Goal: Task Accomplishment & Management: Manage account settings

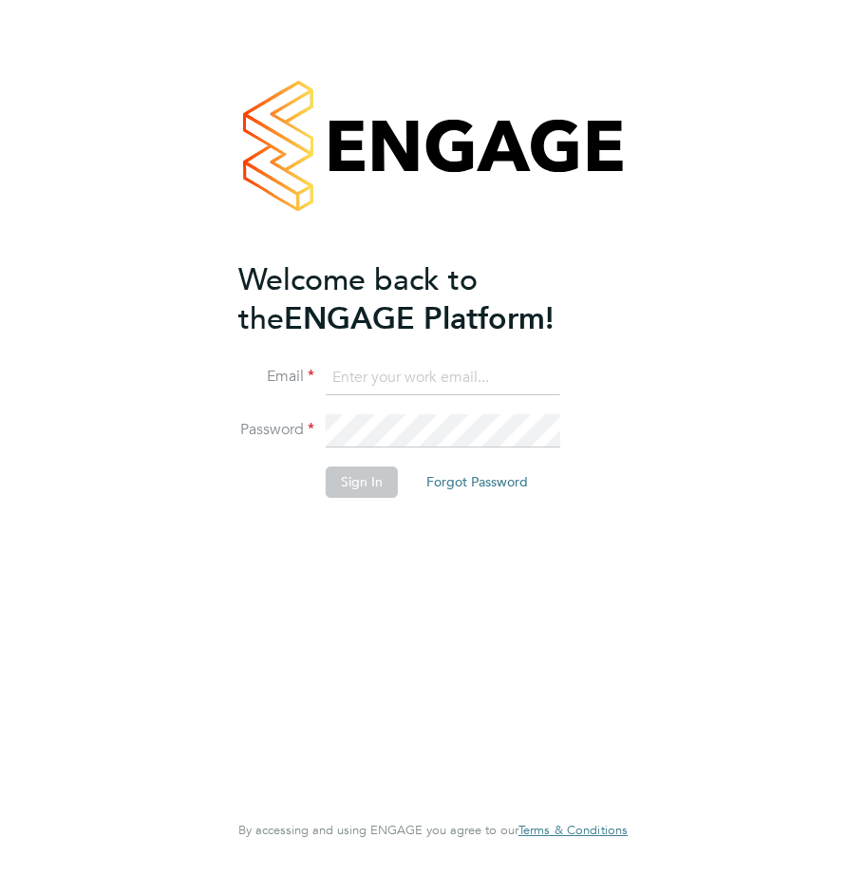
type input "[EMAIL_ADDRESS][DOMAIN_NAME]"
drag, startPoint x: 552, startPoint y: 213, endPoint x: 570, endPoint y: 184, distance: 33.7
click at [552, 213] on div at bounding box center [432, 145] width 389 height 230
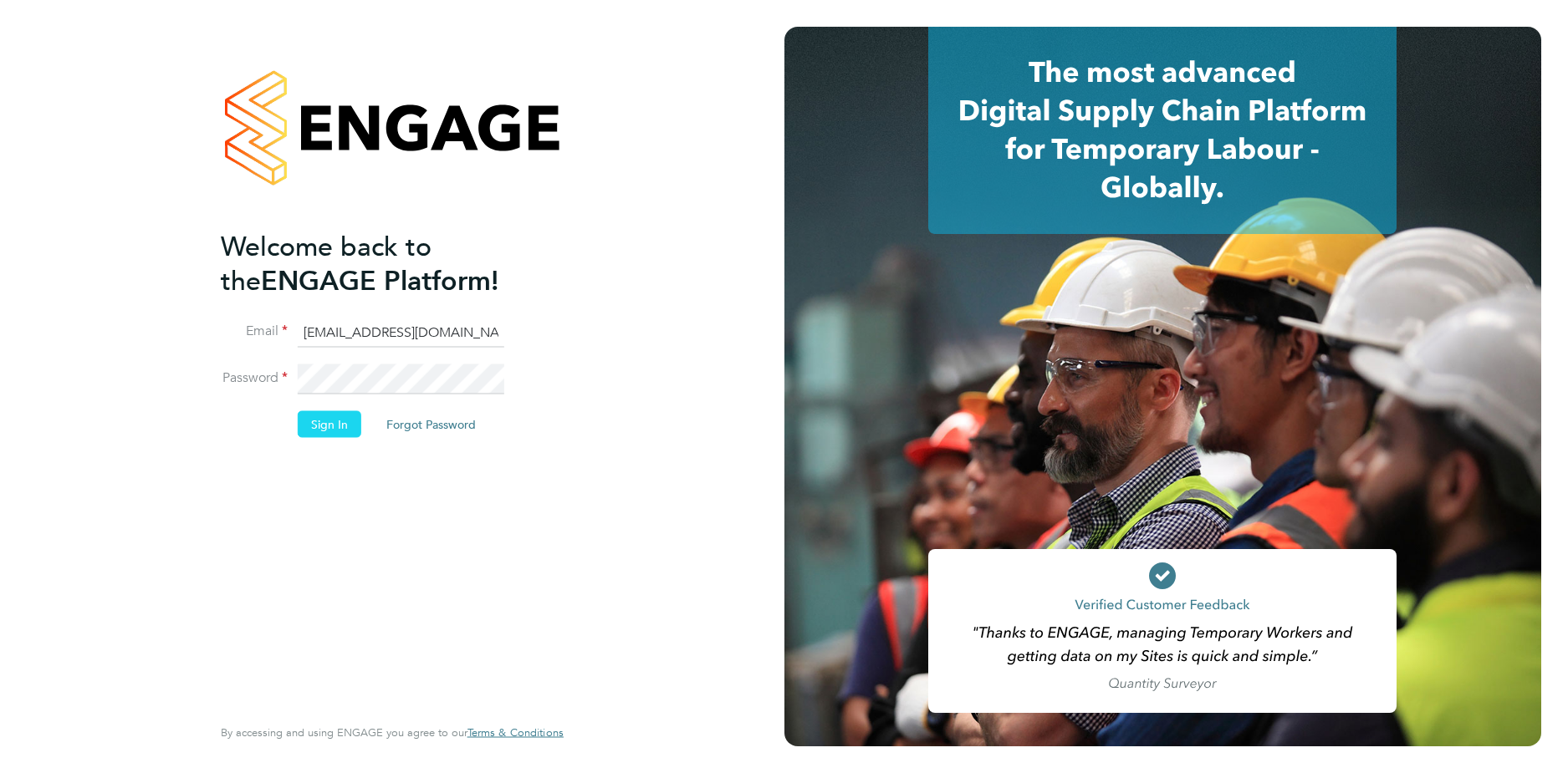
click at [332, 424] on button "Sign In" at bounding box center [329, 423] width 63 height 26
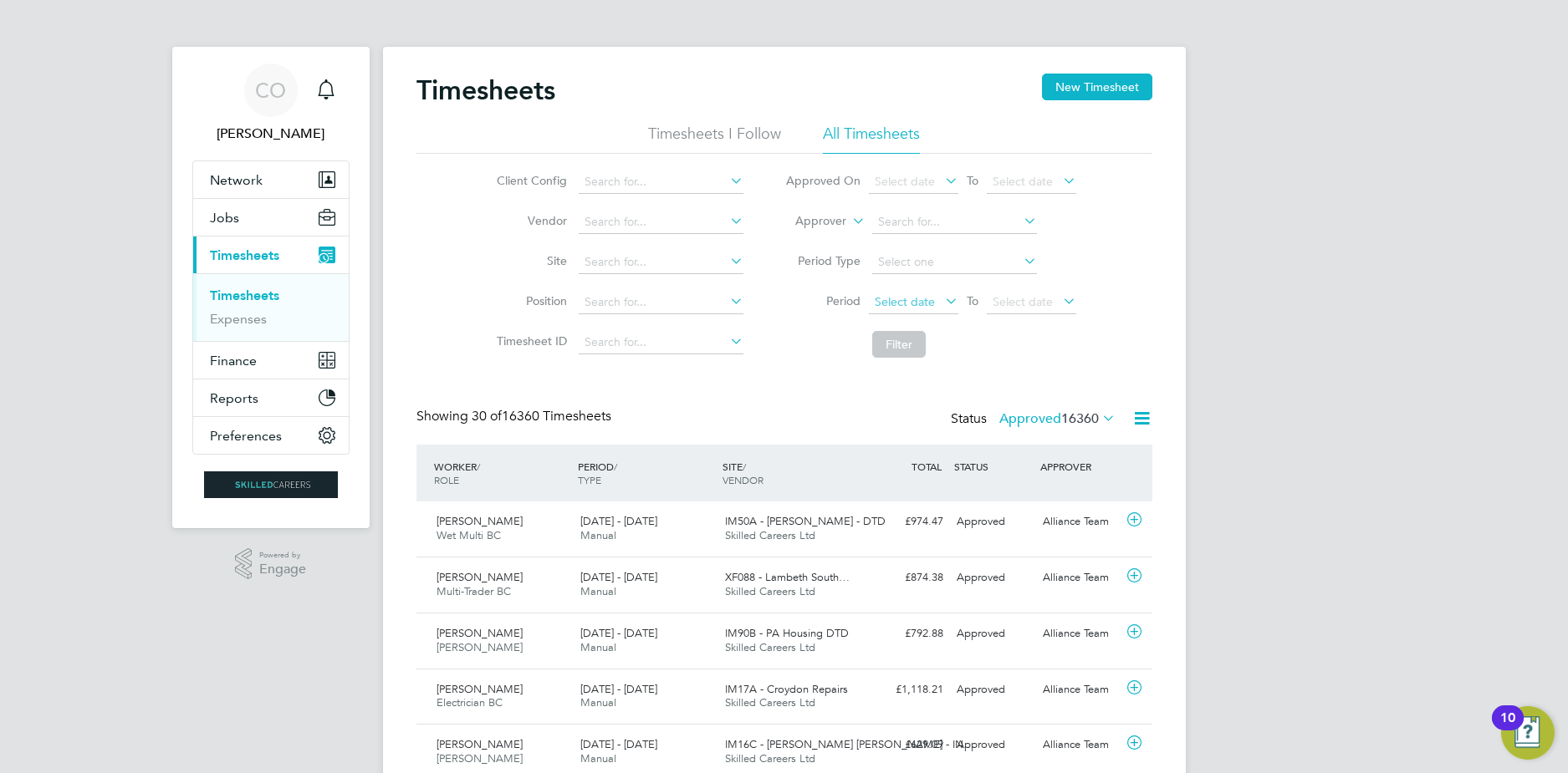
click at [895, 298] on span "Select date" at bounding box center [904, 301] width 60 height 15
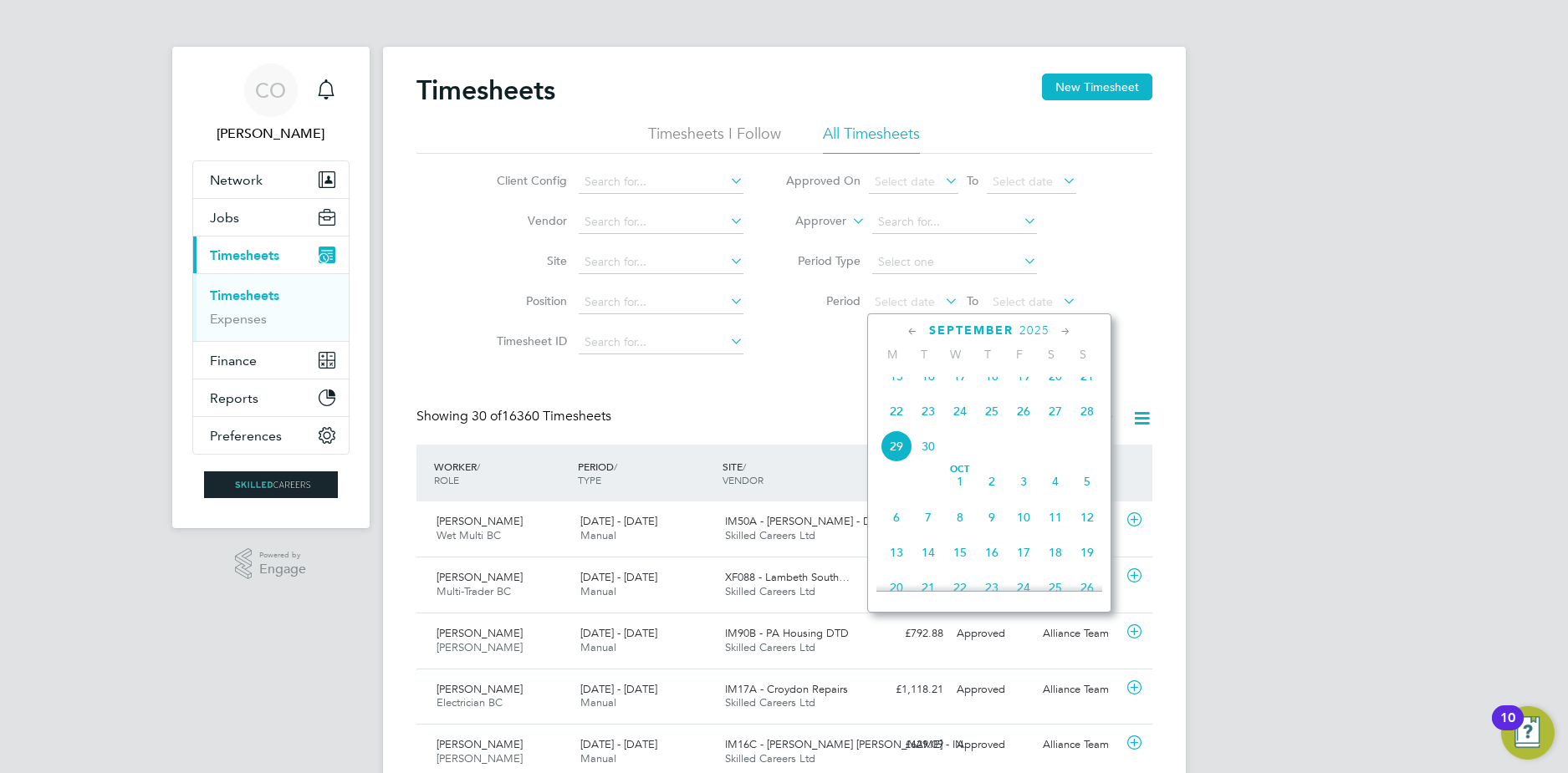
click at [895, 427] on span "22" at bounding box center [896, 411] width 32 height 32
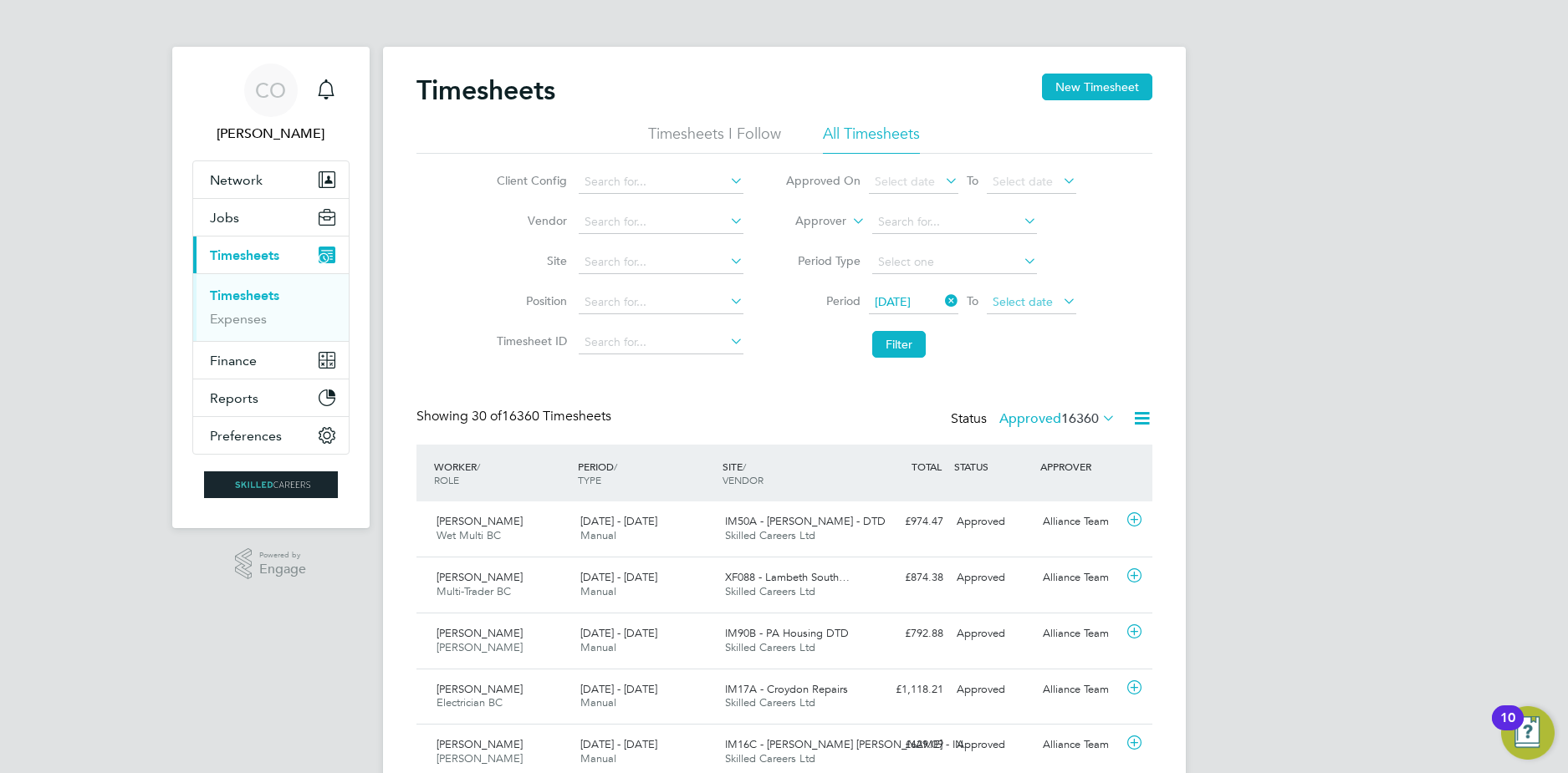
click at [1040, 296] on span "Select date" at bounding box center [1022, 301] width 60 height 15
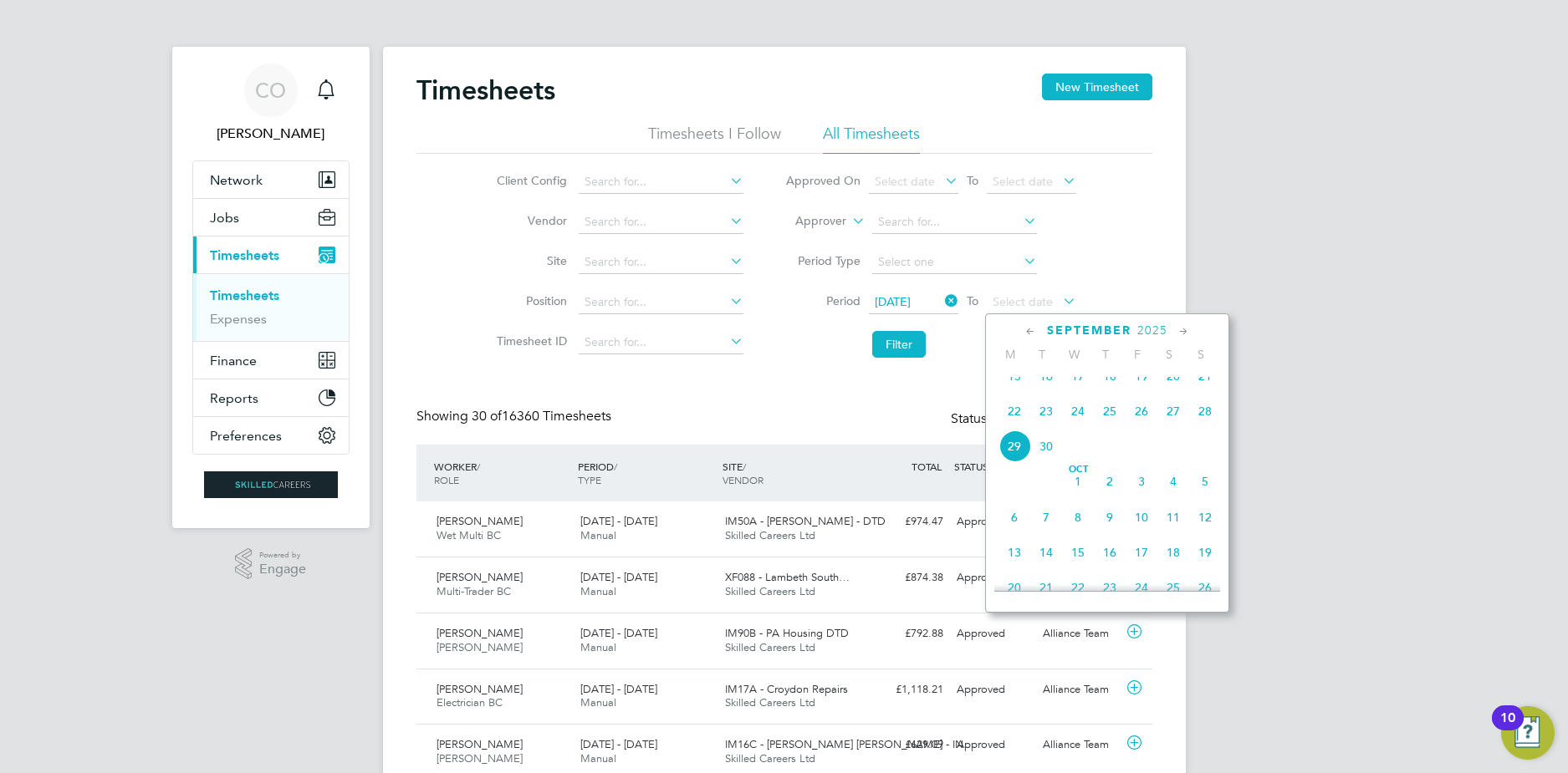
click at [1197, 422] on span "28" at bounding box center [1204, 411] width 32 height 32
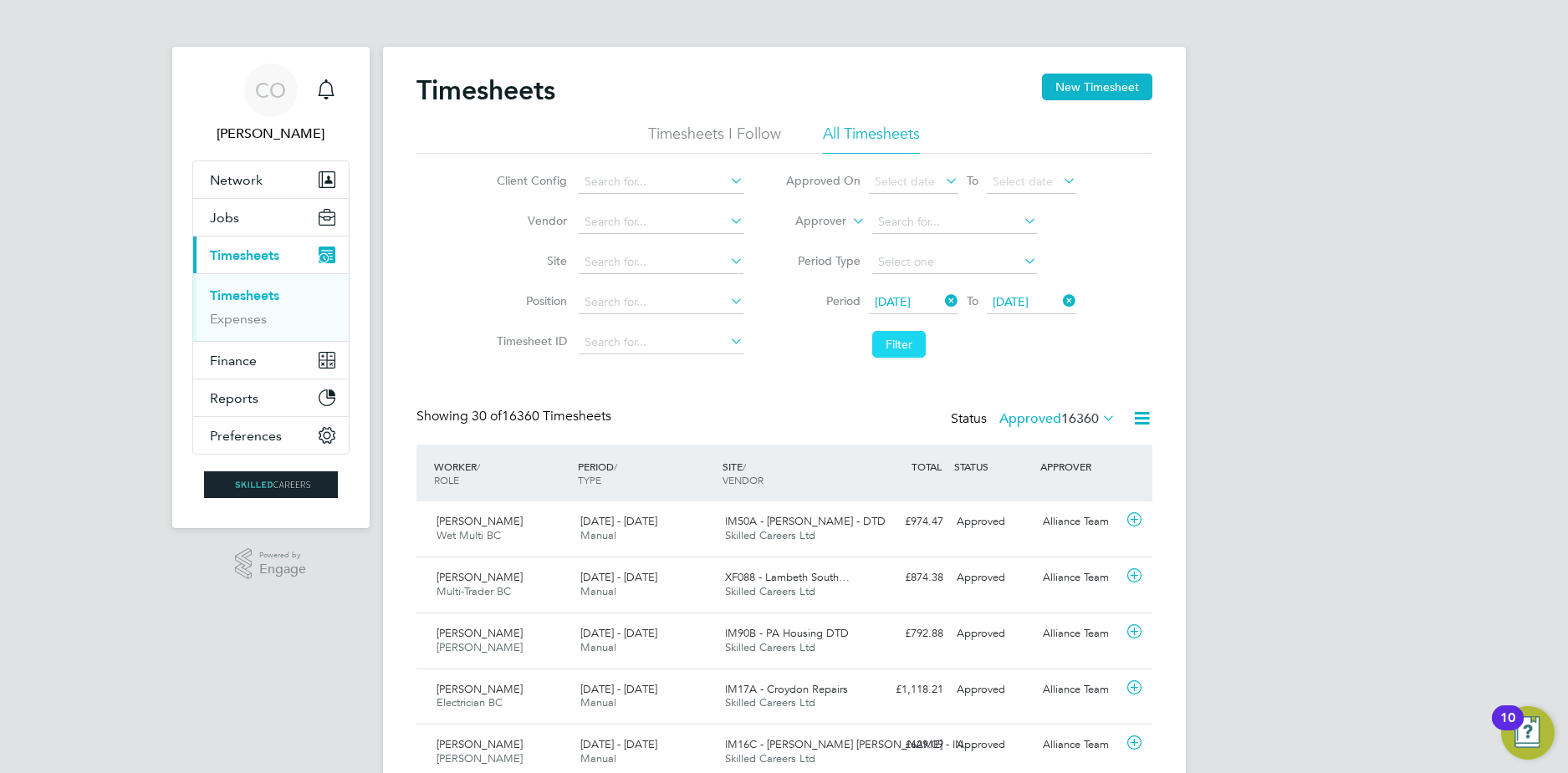
click at [889, 339] on button "Filter" at bounding box center [899, 344] width 54 height 26
click at [1150, 411] on icon at bounding box center [1142, 418] width 21 height 21
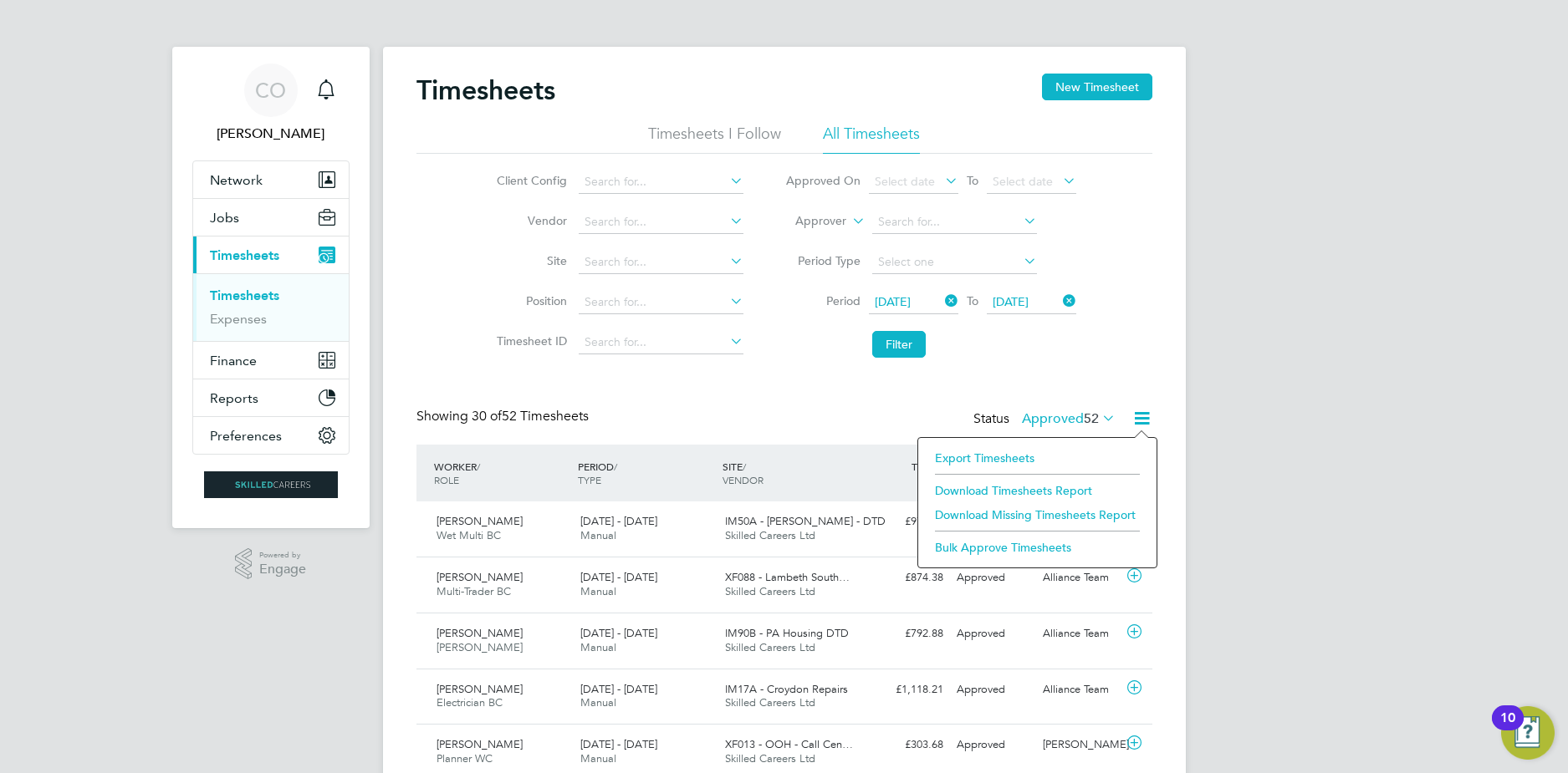
click at [1023, 490] on li "Download Timesheets Report" at bounding box center [1037, 490] width 222 height 24
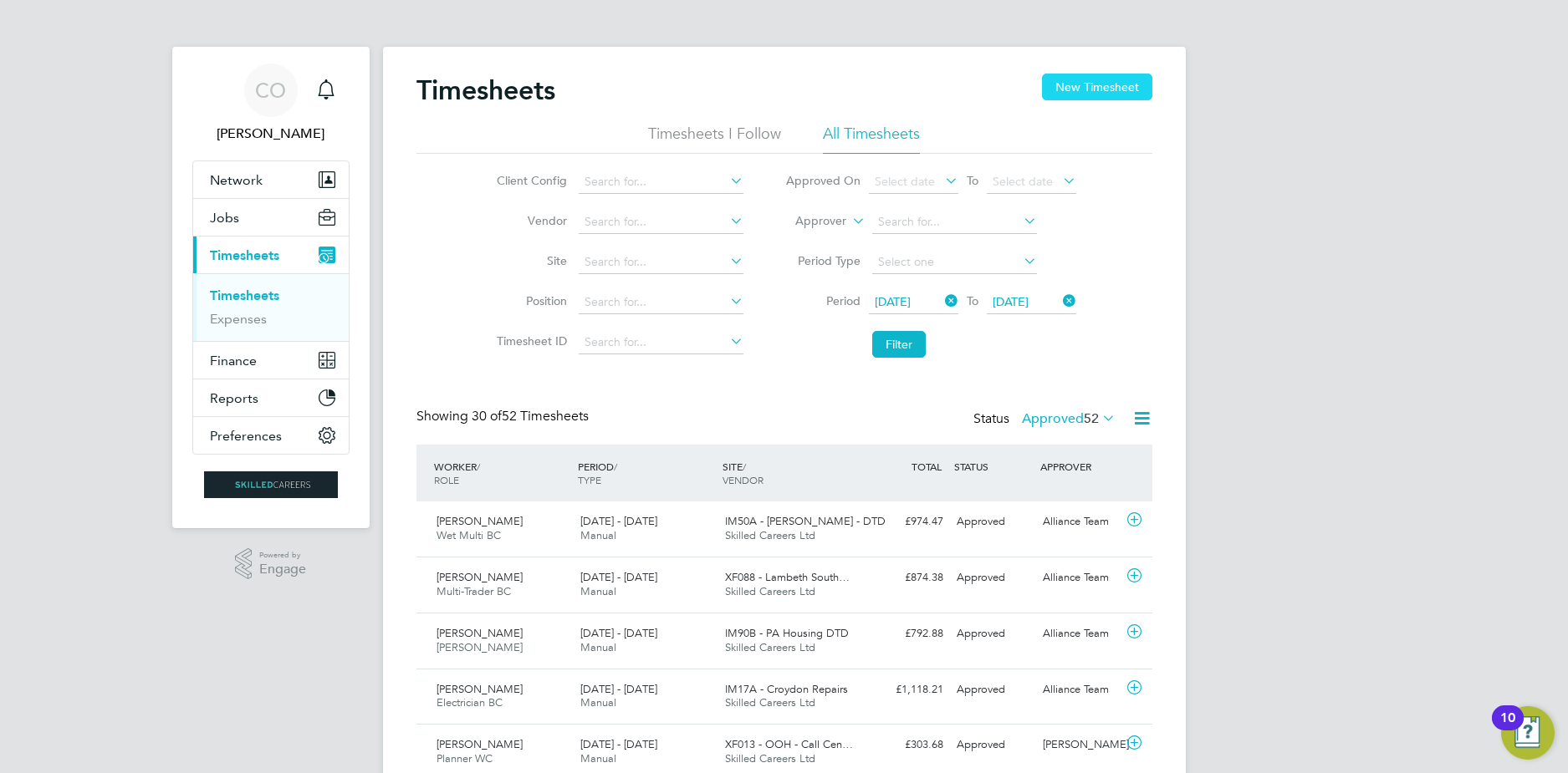
click at [1085, 81] on button "New Timesheet" at bounding box center [1096, 87] width 110 height 26
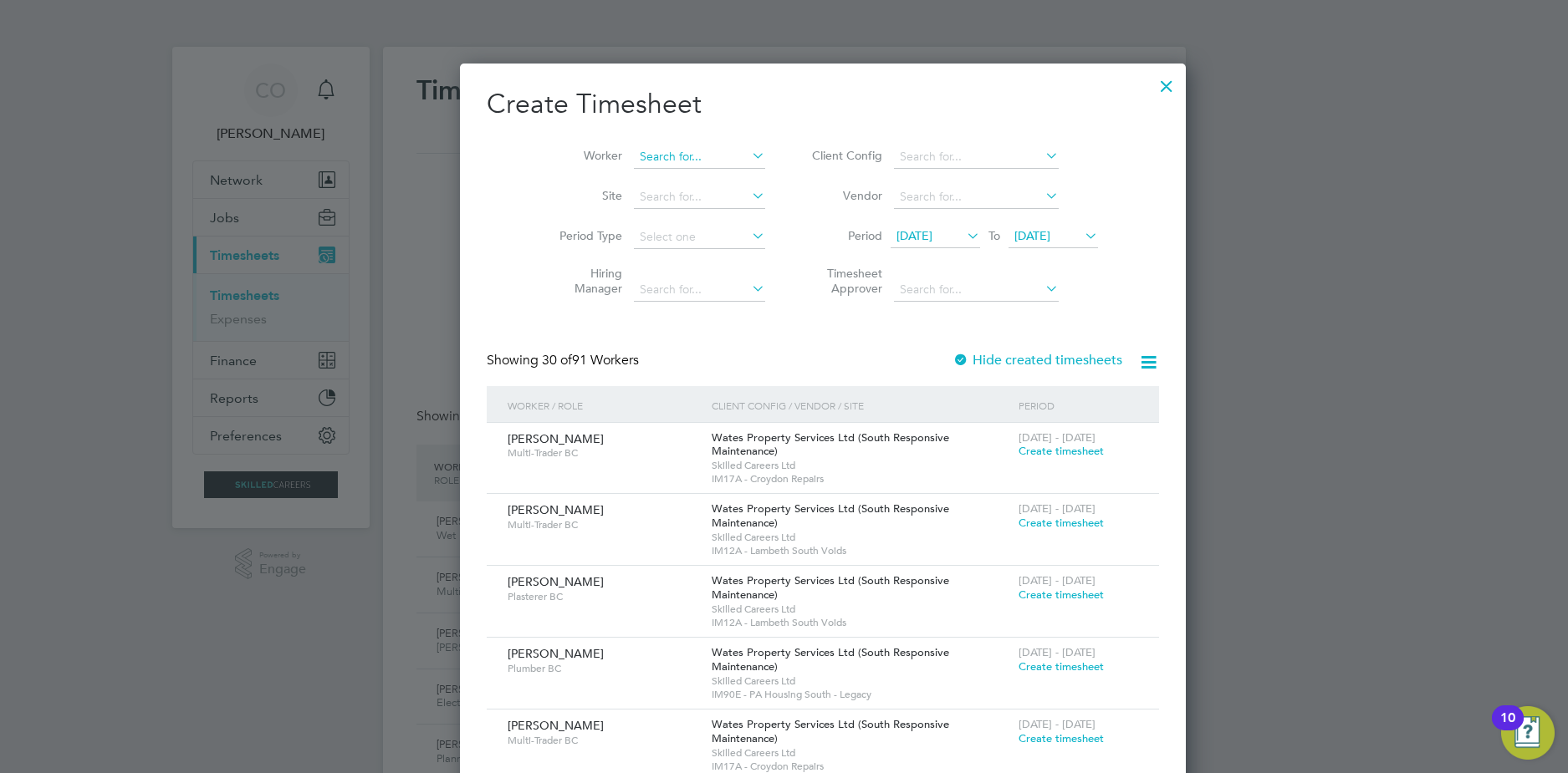
scroll to position [2700, 647]
click at [634, 147] on input at bounding box center [699, 157] width 131 height 24
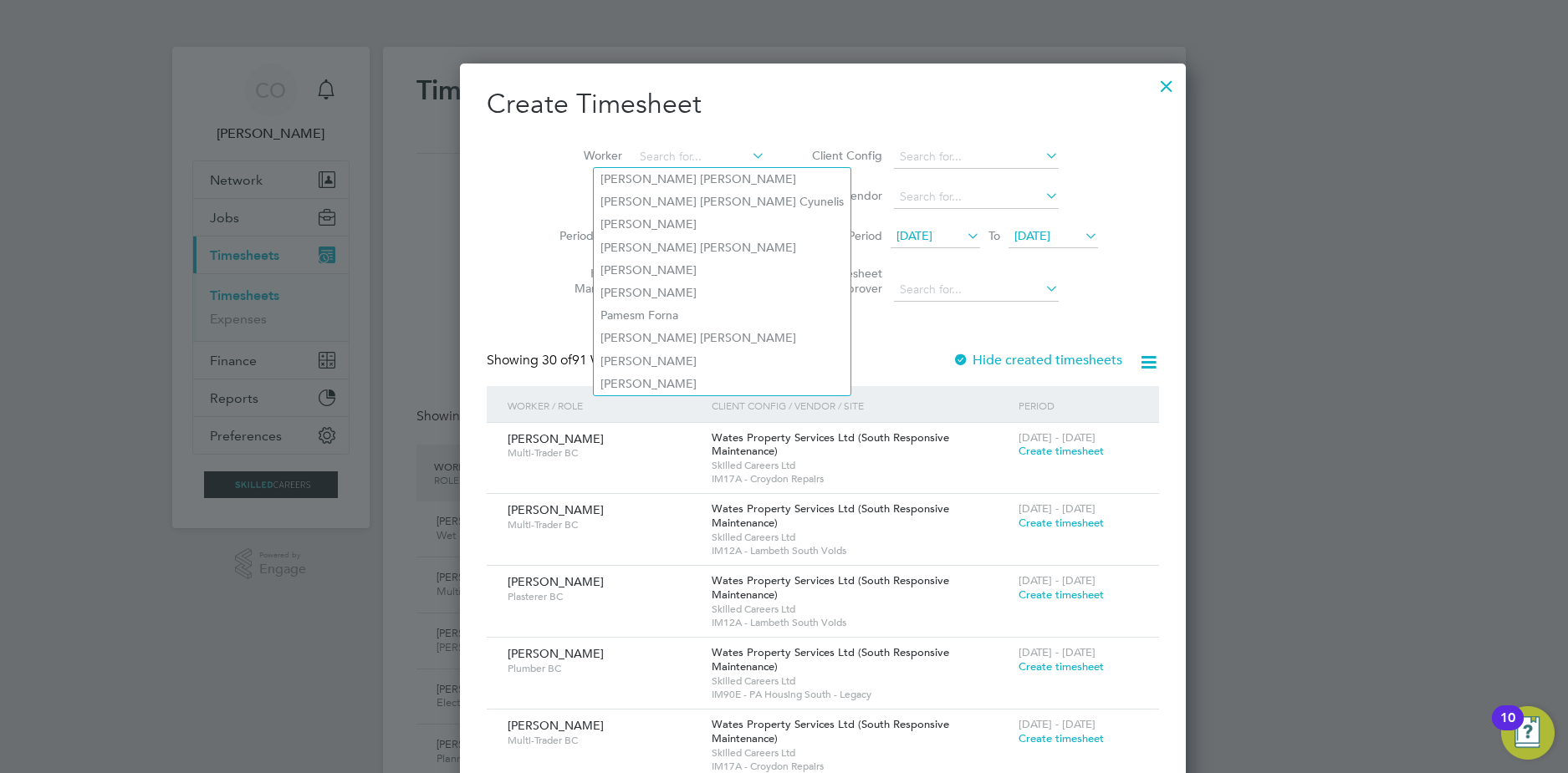
click at [896, 242] on span "[DATE]" at bounding box center [914, 235] width 36 height 15
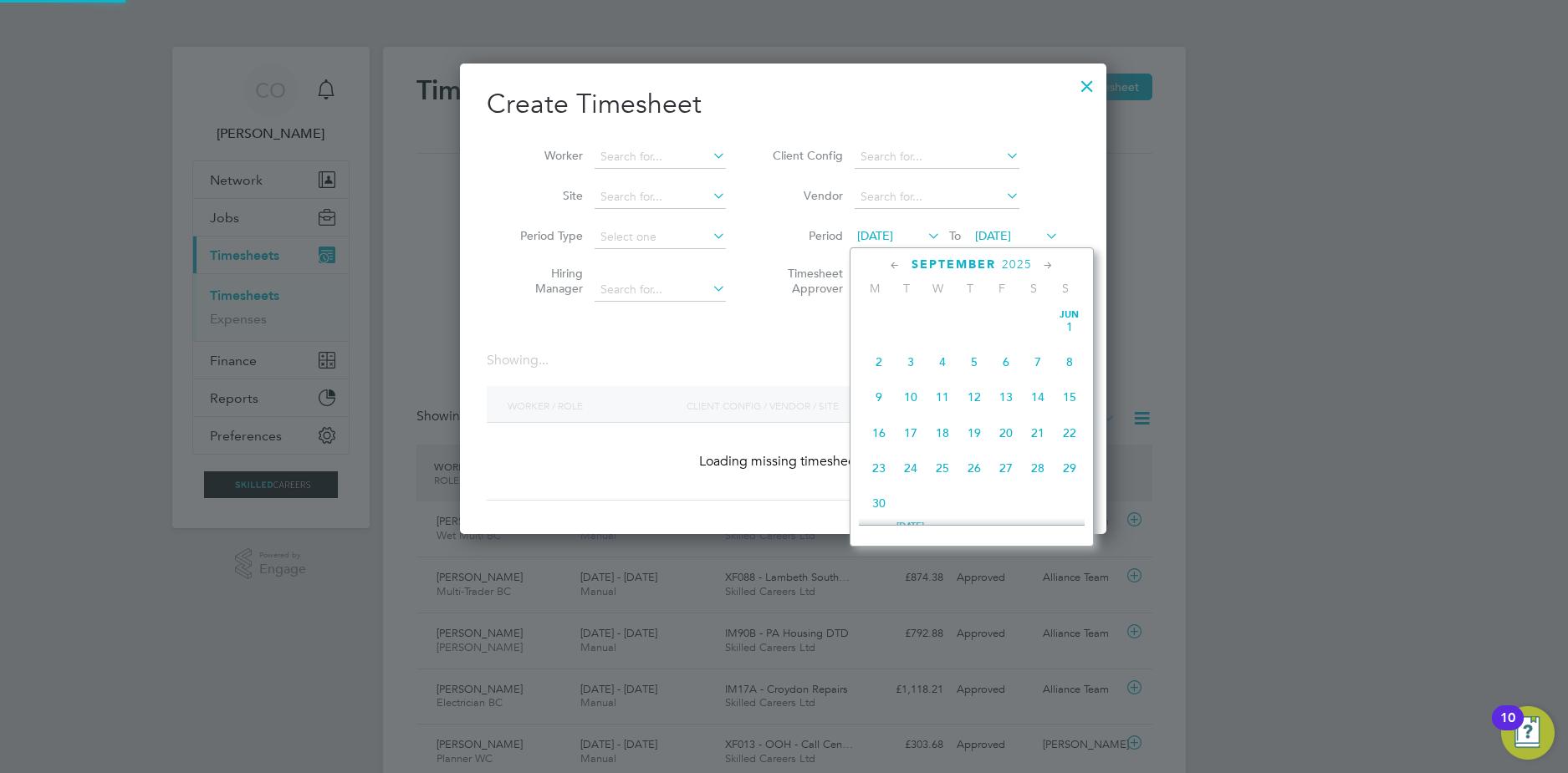
scroll to position [472, 647]
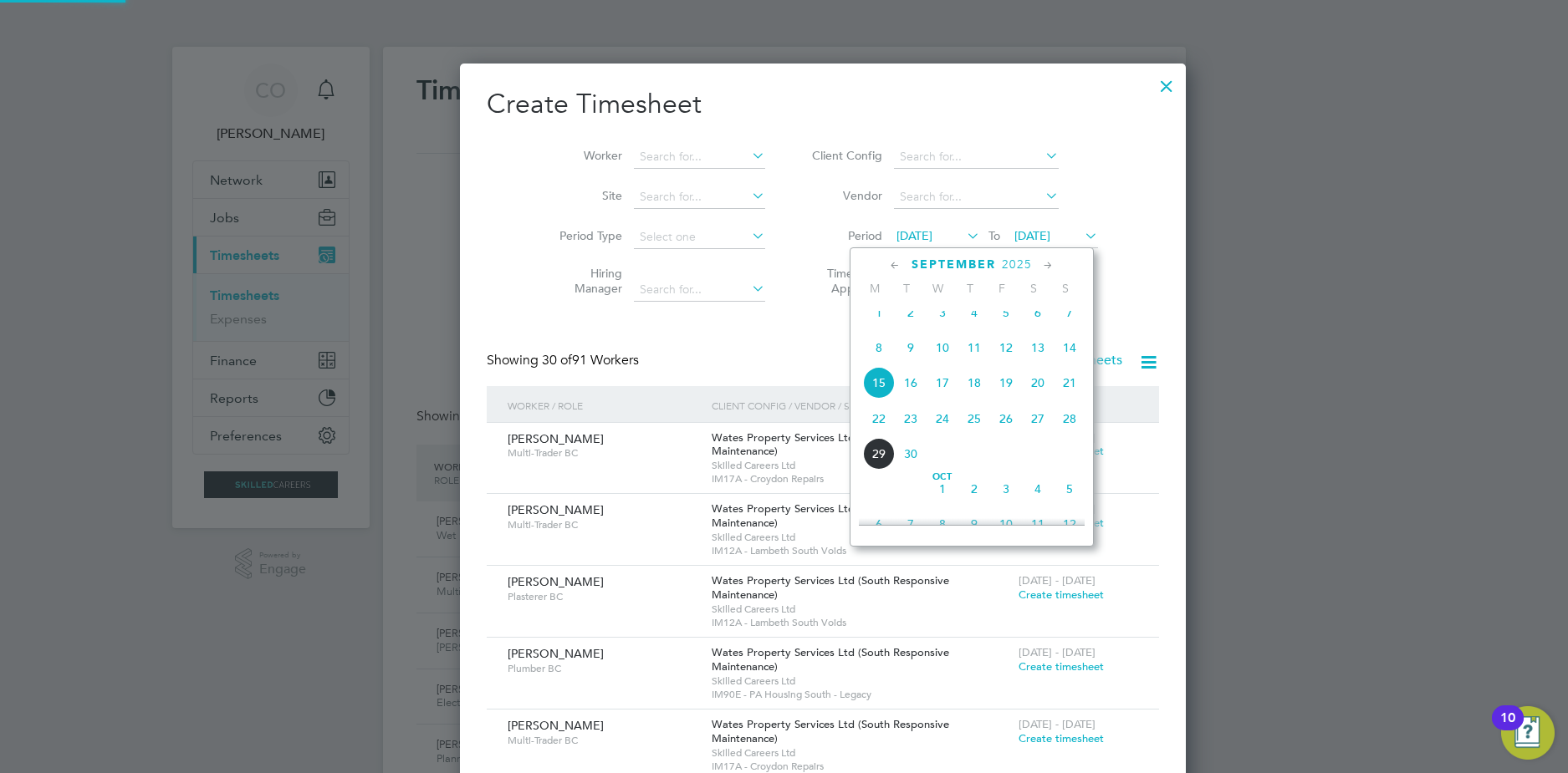
click at [1028, 244] on span "[DATE]" at bounding box center [1053, 237] width 90 height 23
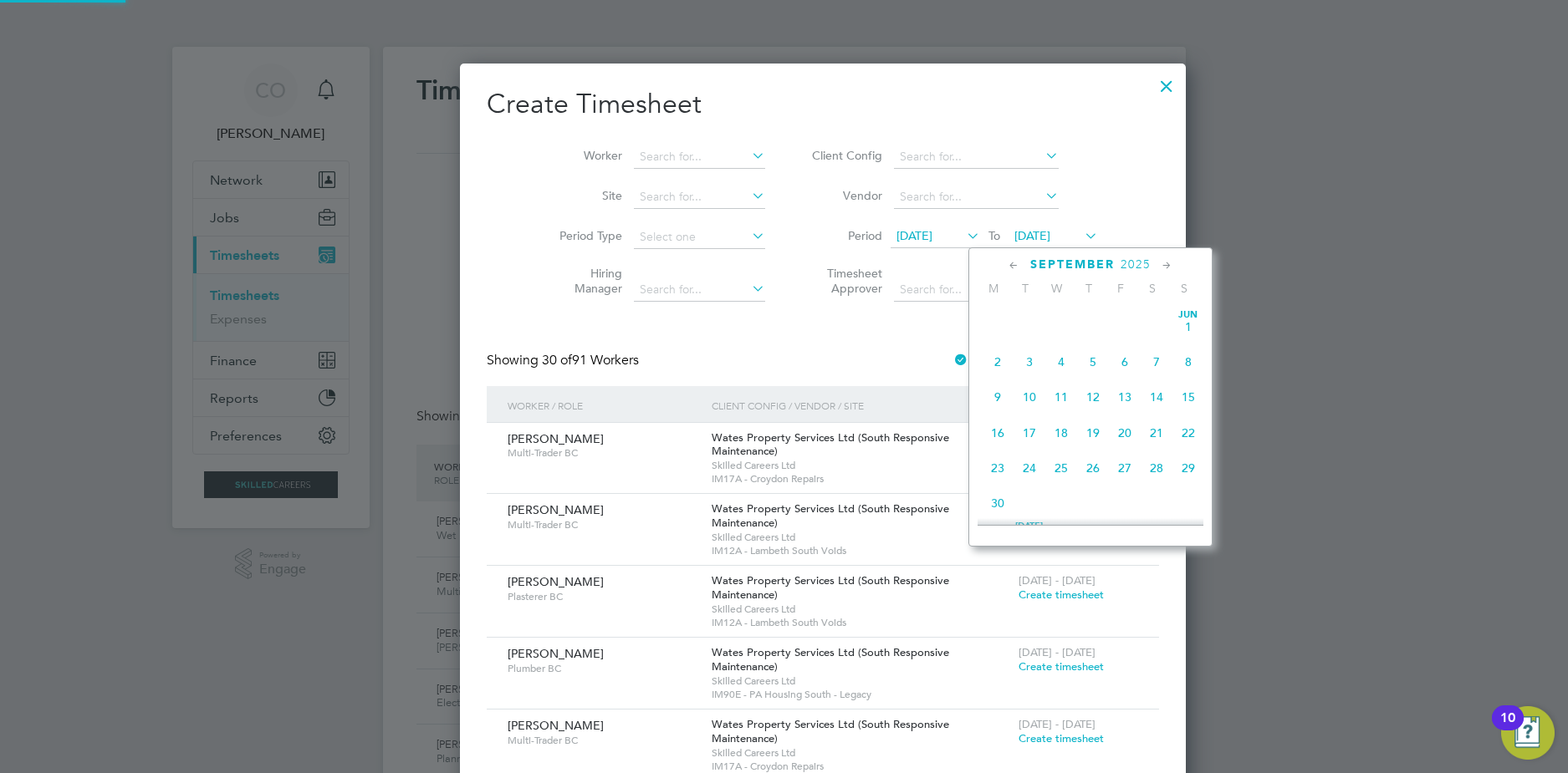
scroll to position [615, 0]
click at [1190, 391] on span "28" at bounding box center [1188, 382] width 32 height 32
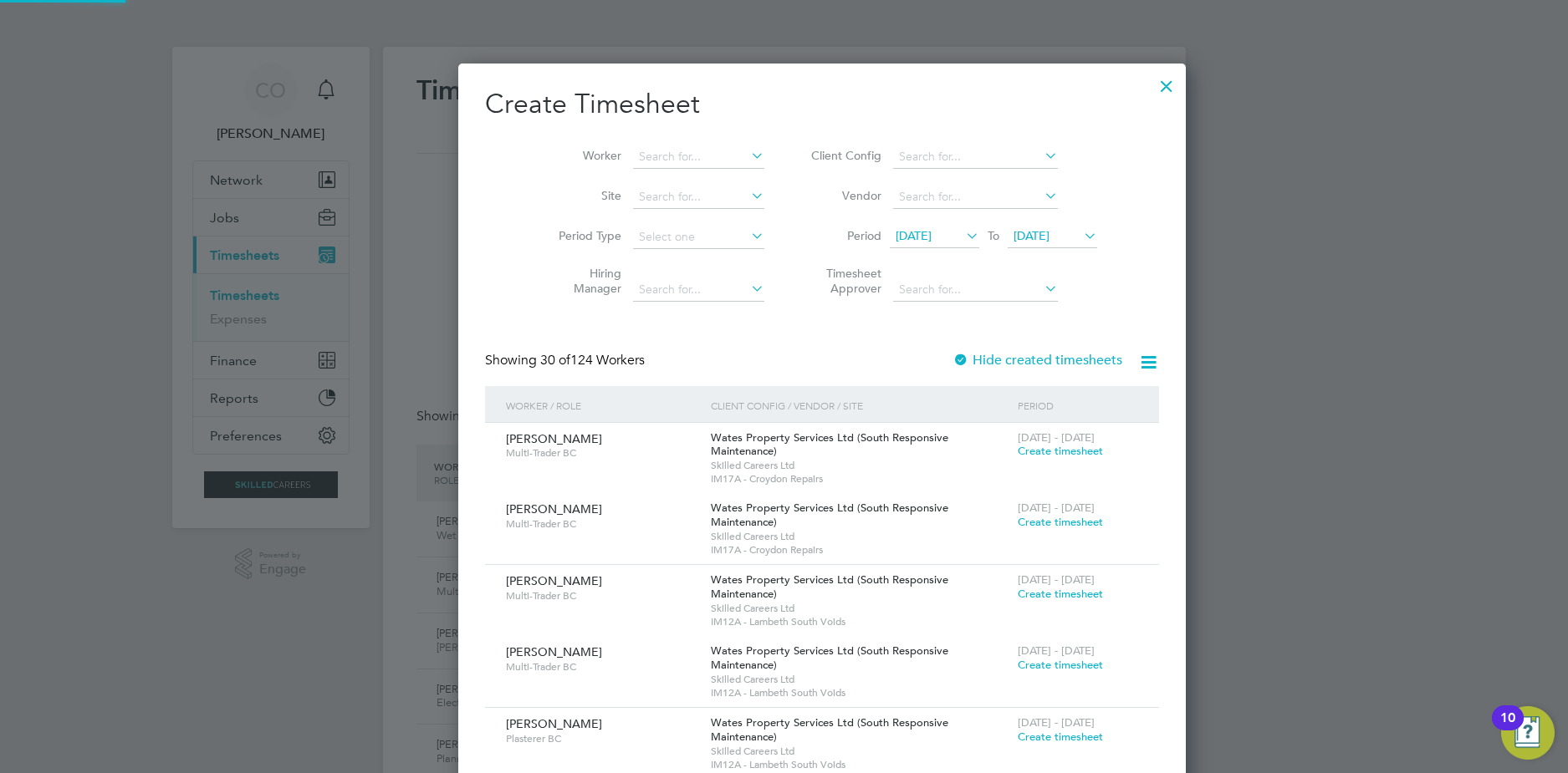
scroll to position [4163, 651]
click at [1013, 232] on span "[DATE]" at bounding box center [1031, 235] width 36 height 15
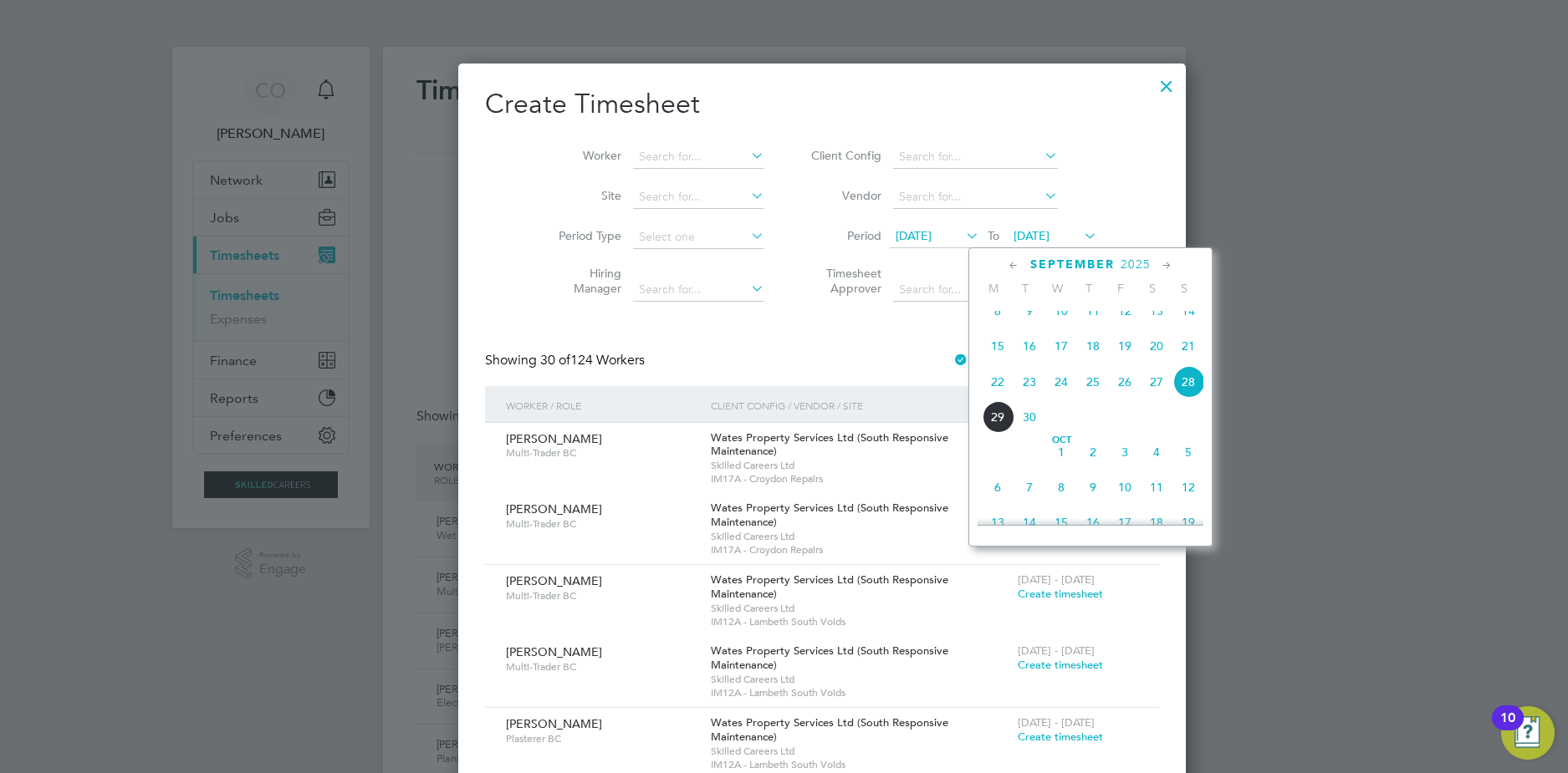
click at [1133, 397] on span "26" at bounding box center [1124, 382] width 32 height 32
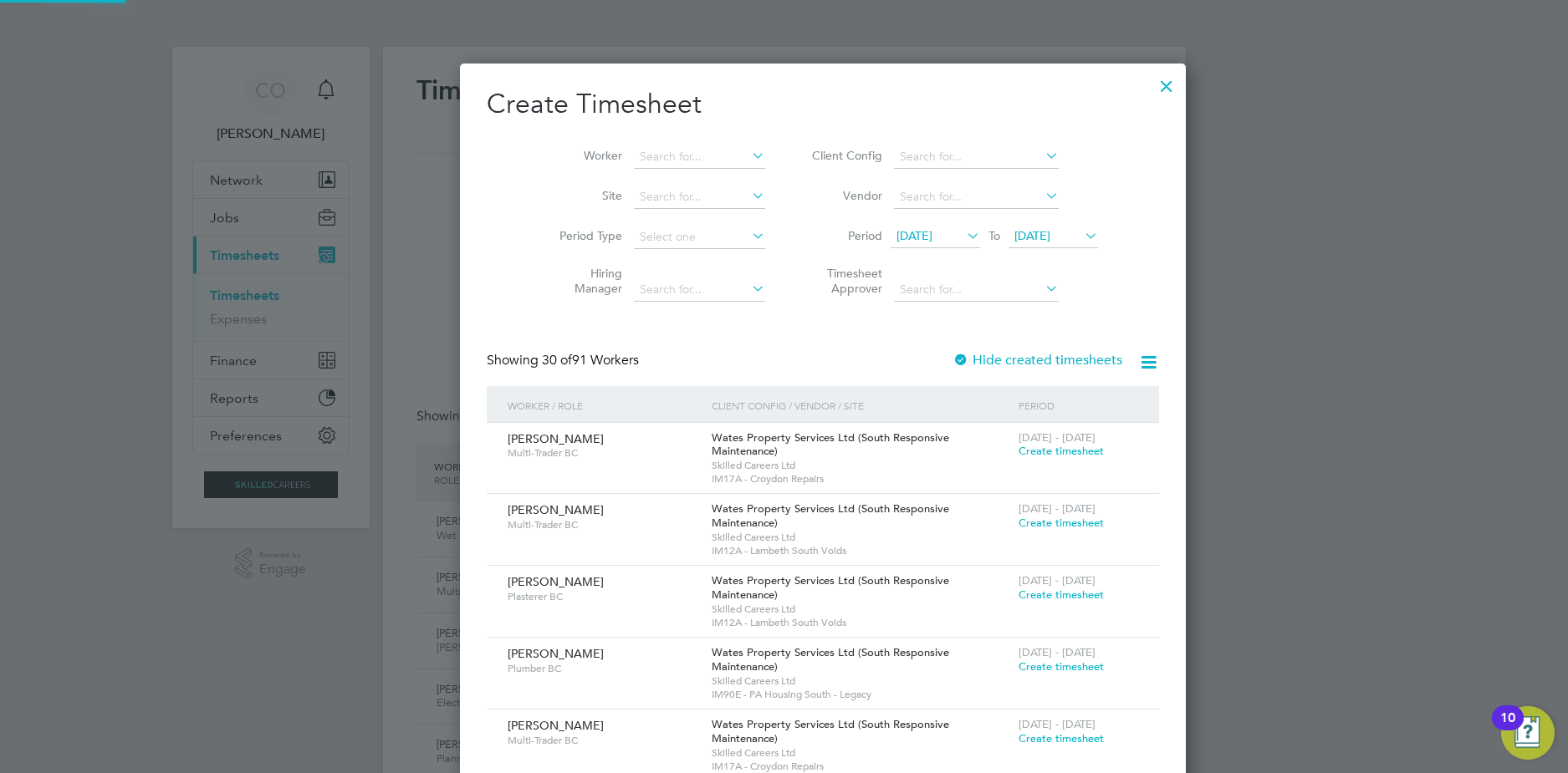
scroll to position [2700, 647]
click at [896, 234] on span "[DATE]" at bounding box center [914, 235] width 36 height 15
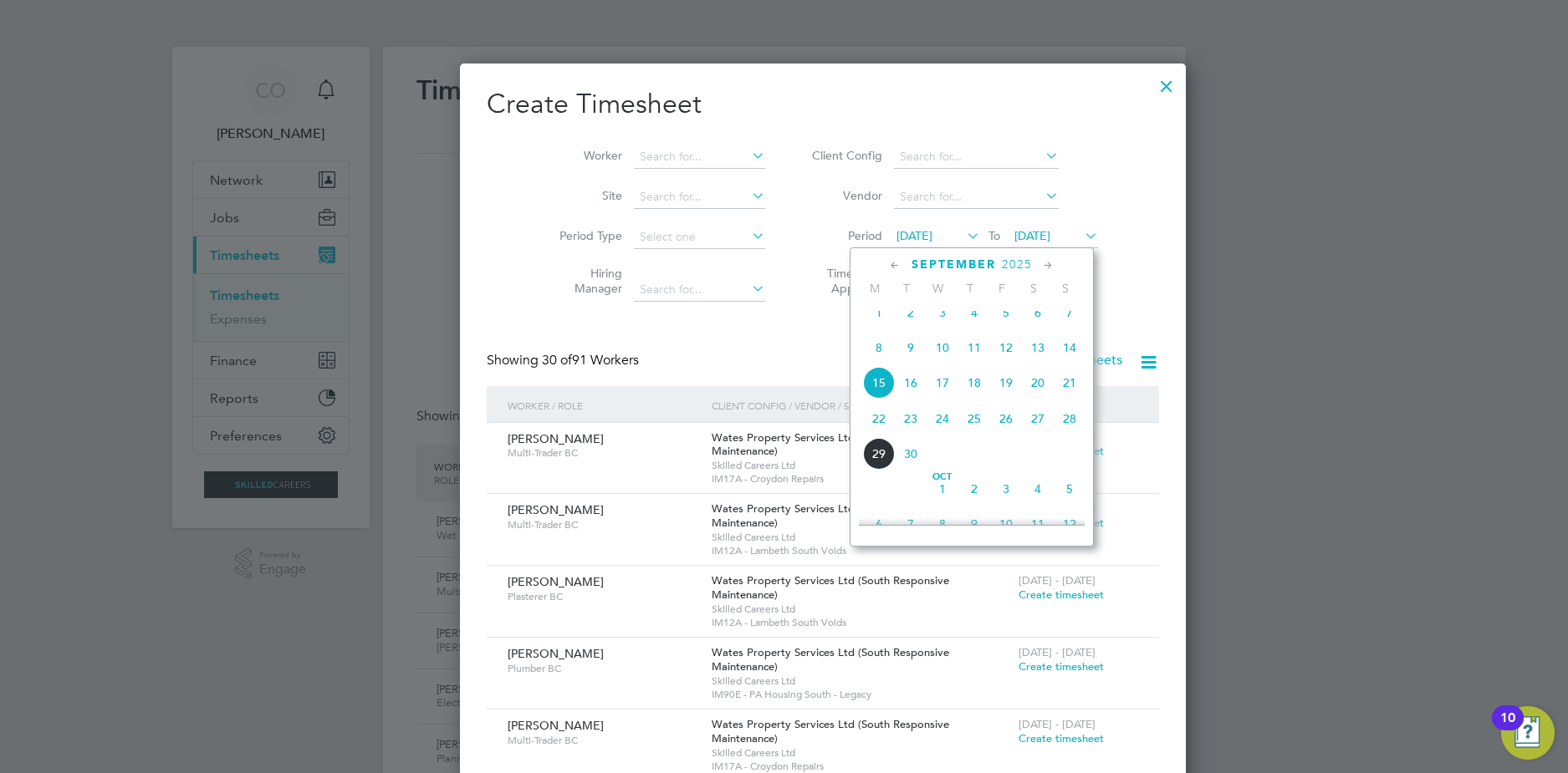
click at [1034, 364] on span "13" at bounding box center [1038, 348] width 32 height 32
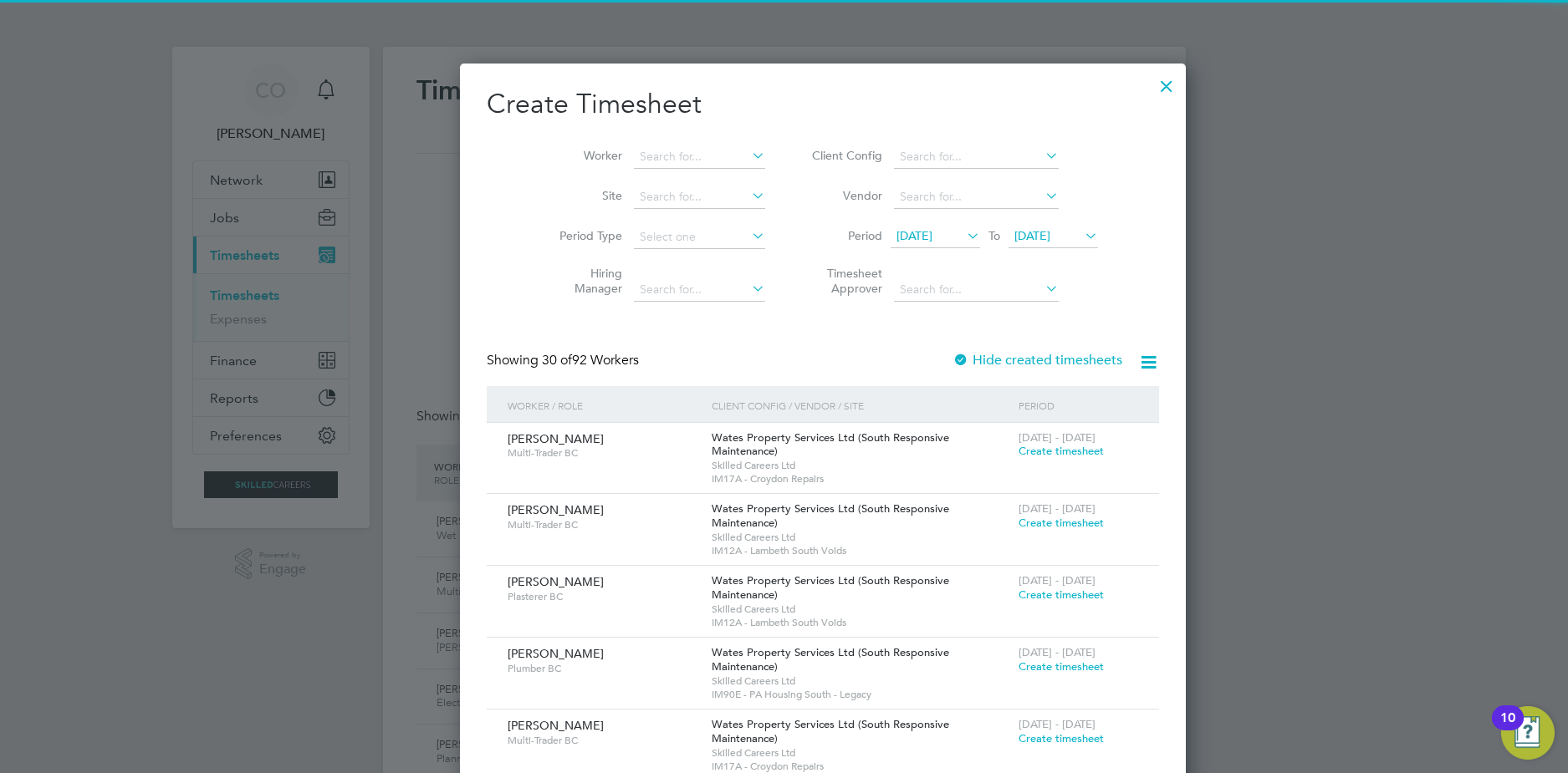
click at [909, 238] on span "[DATE]" at bounding box center [914, 235] width 36 height 15
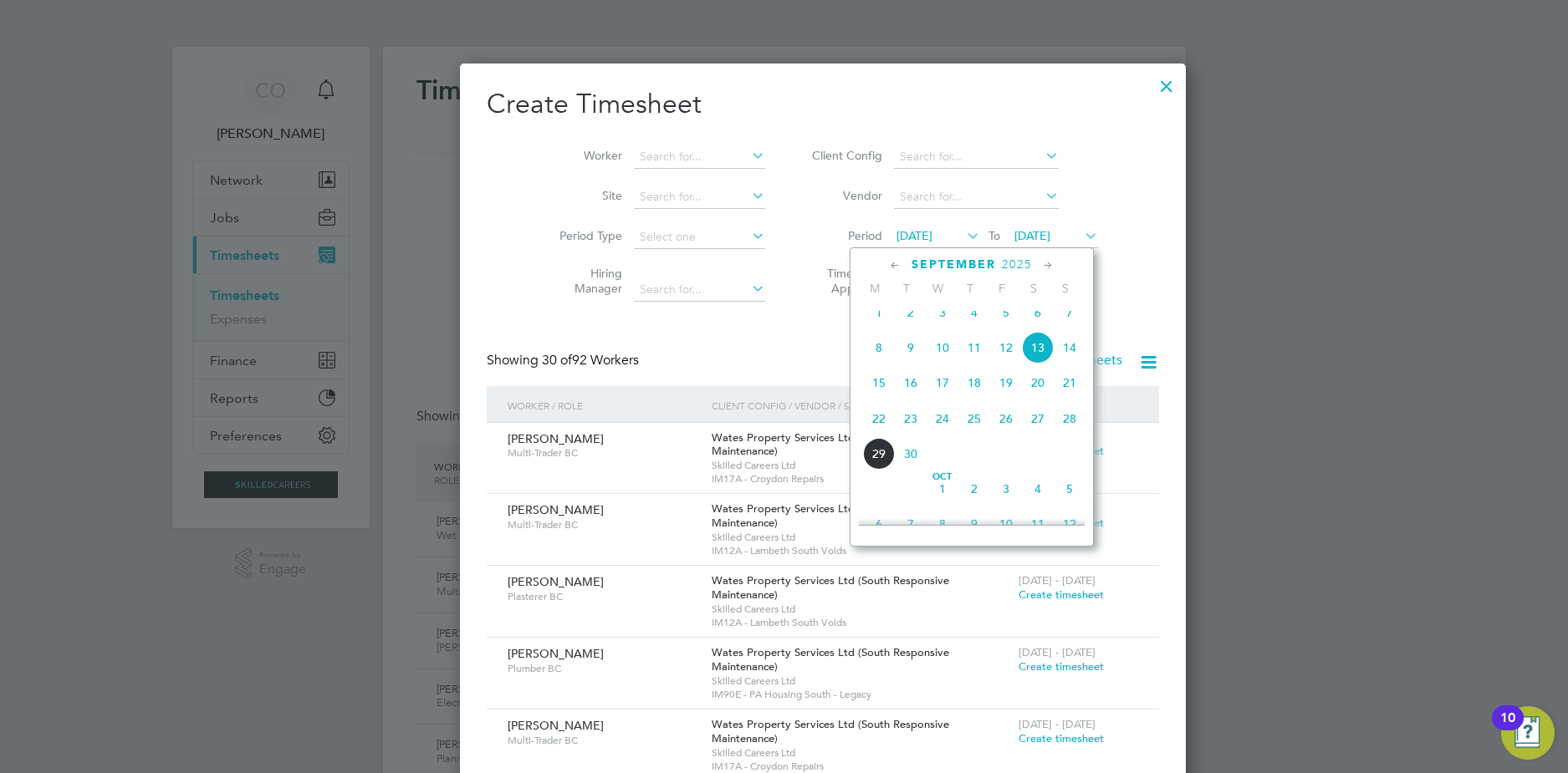
scroll to position [542, 0]
click at [1041, 435] on span "20" at bounding box center [1038, 419] width 32 height 32
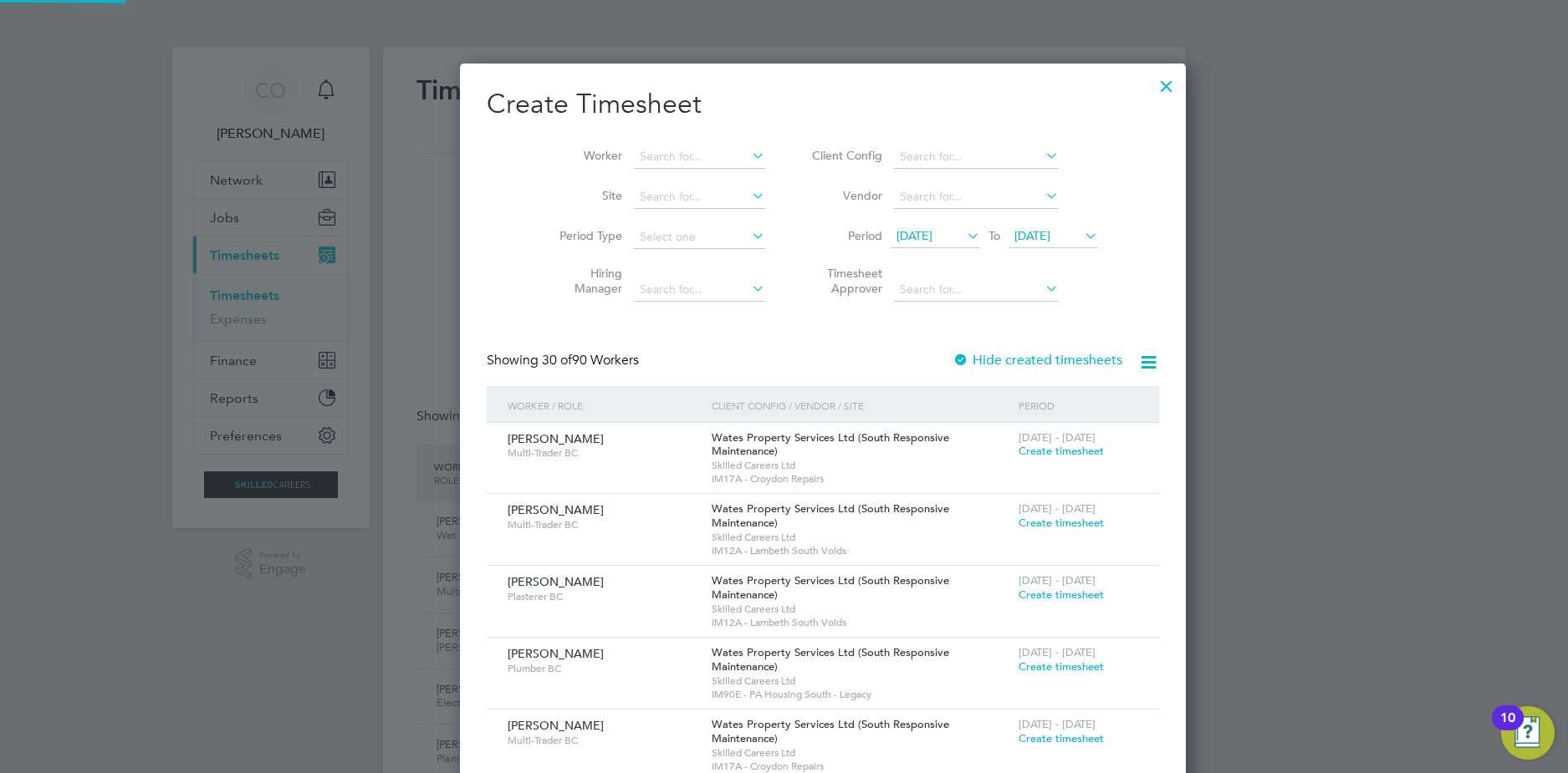
scroll to position [8, 8]
click at [646, 151] on input at bounding box center [699, 157] width 131 height 24
click at [677, 182] on li "[PERSON_NAME]" at bounding box center [696, 180] width 207 height 23
type input "[PERSON_NAME]"
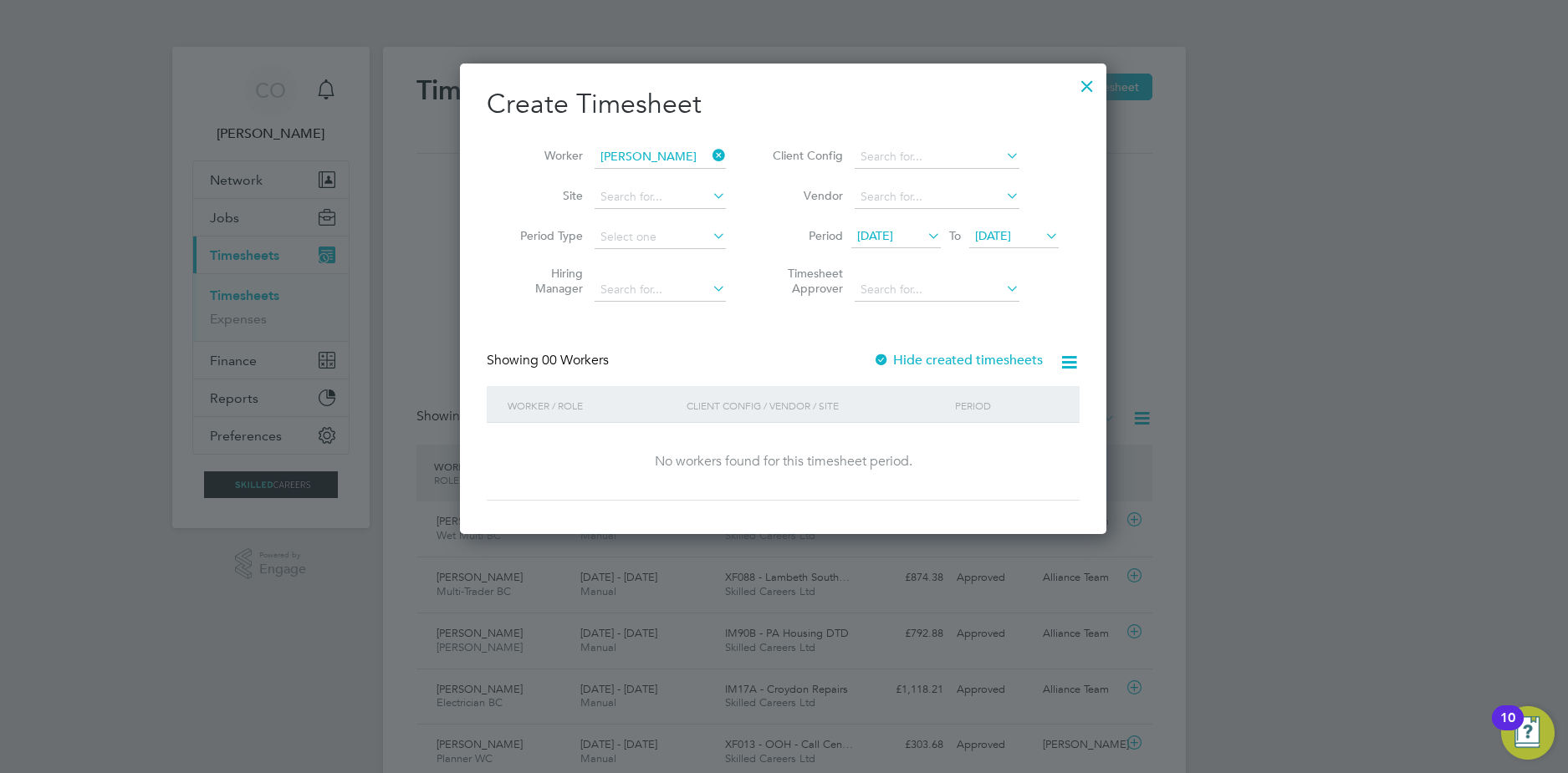
click at [917, 360] on label "Hide created timesheets" at bounding box center [957, 360] width 170 height 17
click at [918, 358] on label "Hide created timesheets" at bounding box center [957, 360] width 170 height 17
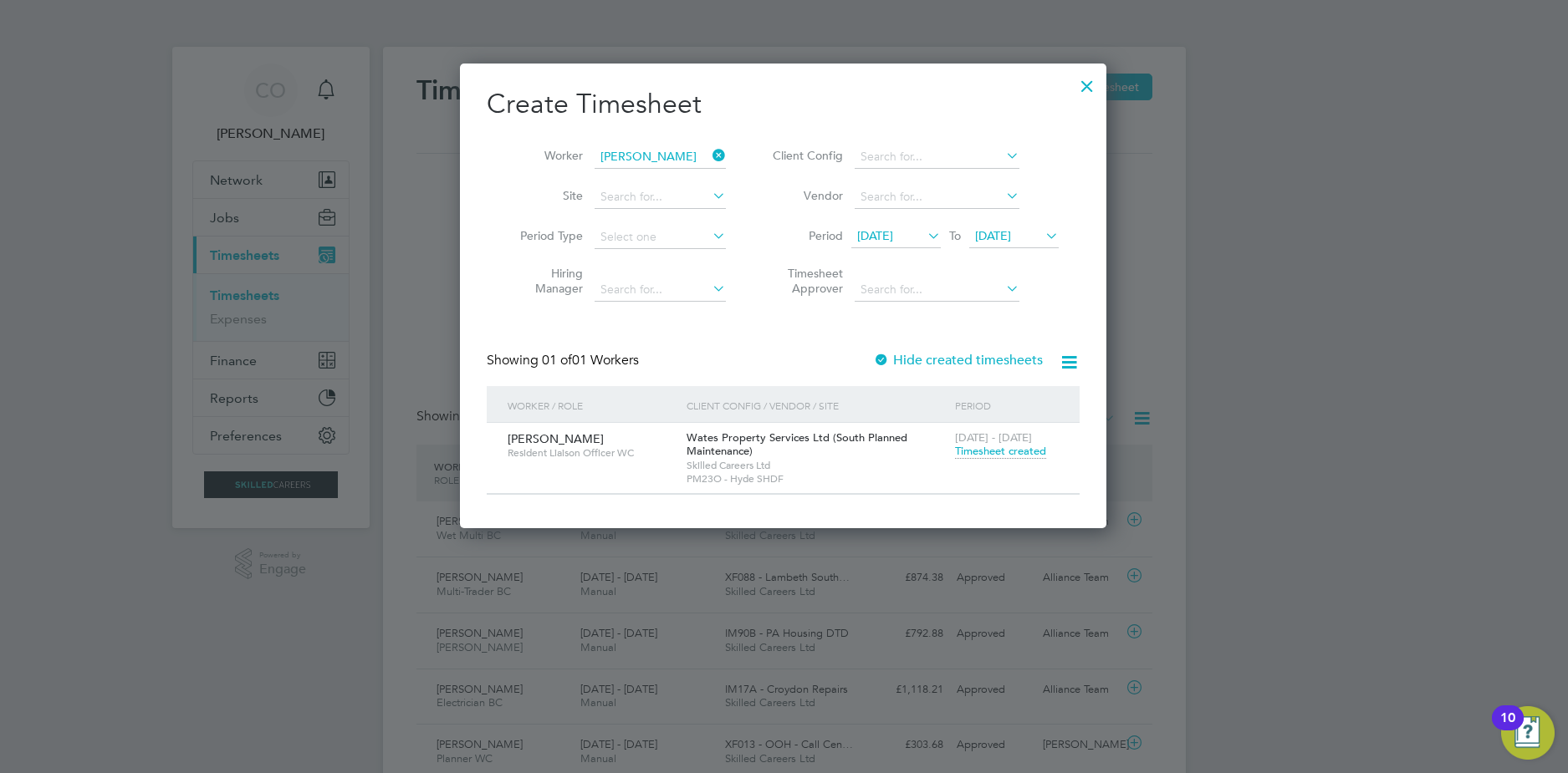
click at [967, 453] on span "Timesheet created" at bounding box center [1001, 451] width 92 height 15
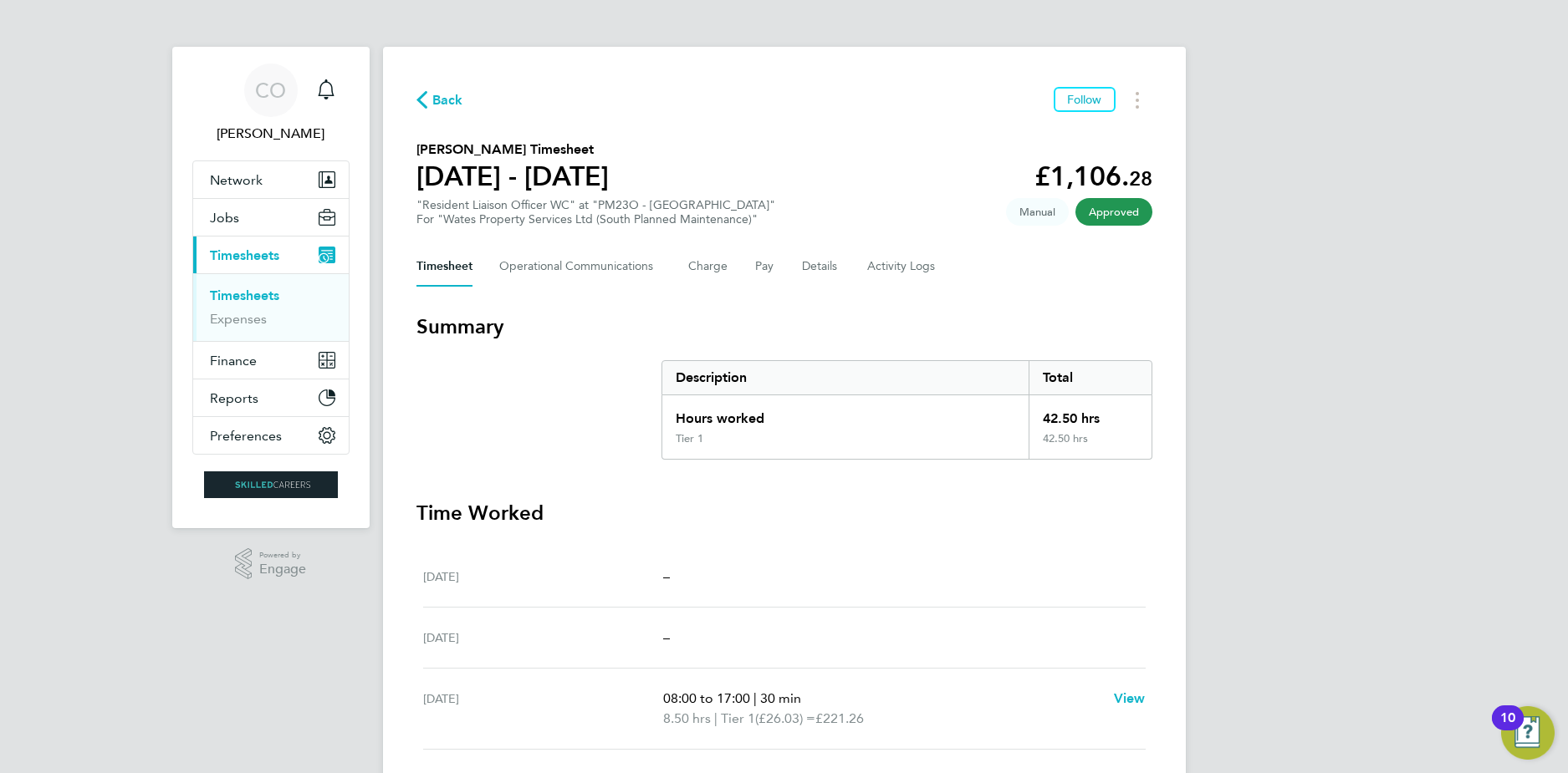
click at [440, 104] on span "Back" at bounding box center [447, 100] width 31 height 20
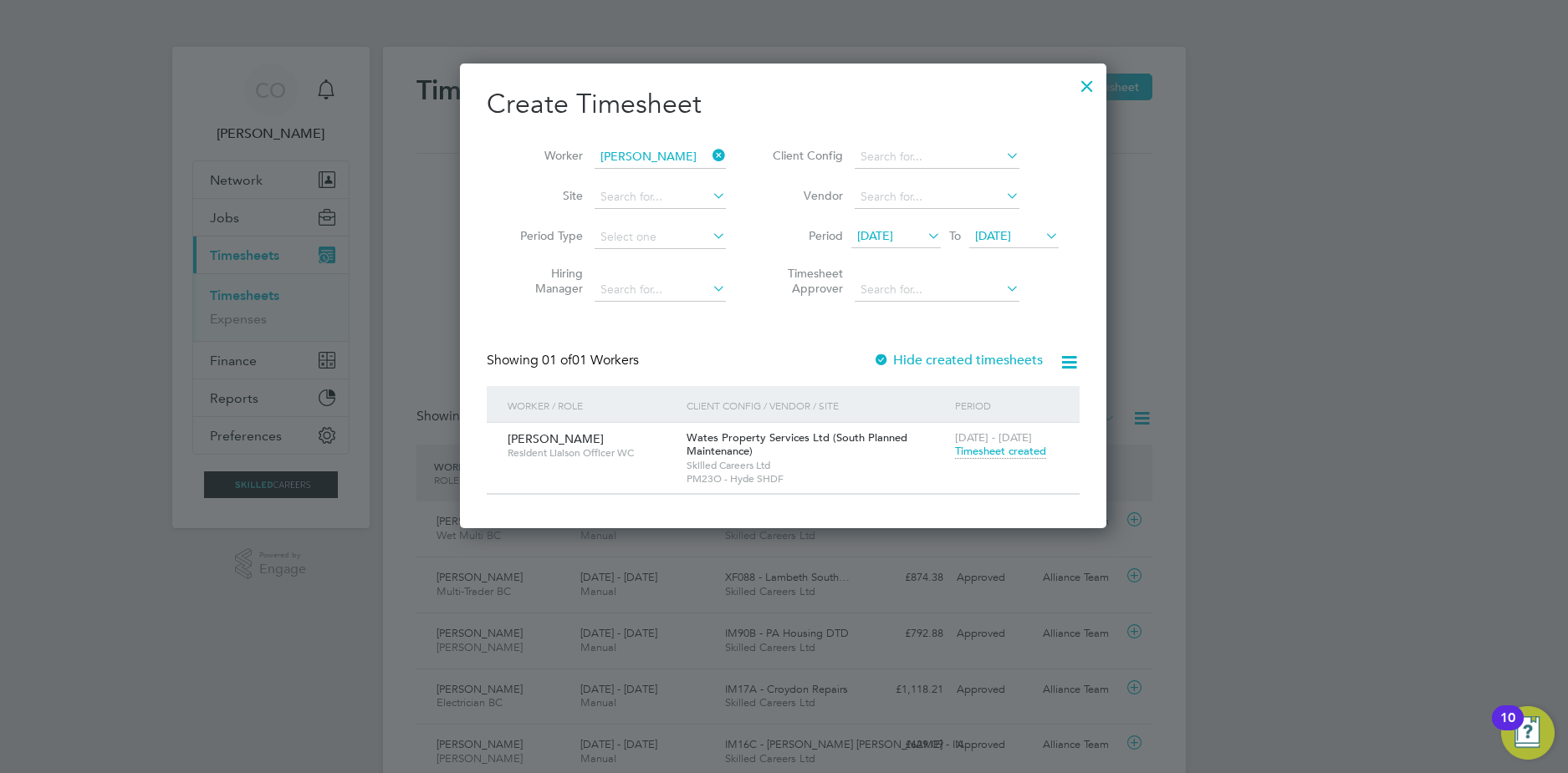
click at [988, 452] on span "Timesheet created" at bounding box center [1001, 451] width 92 height 15
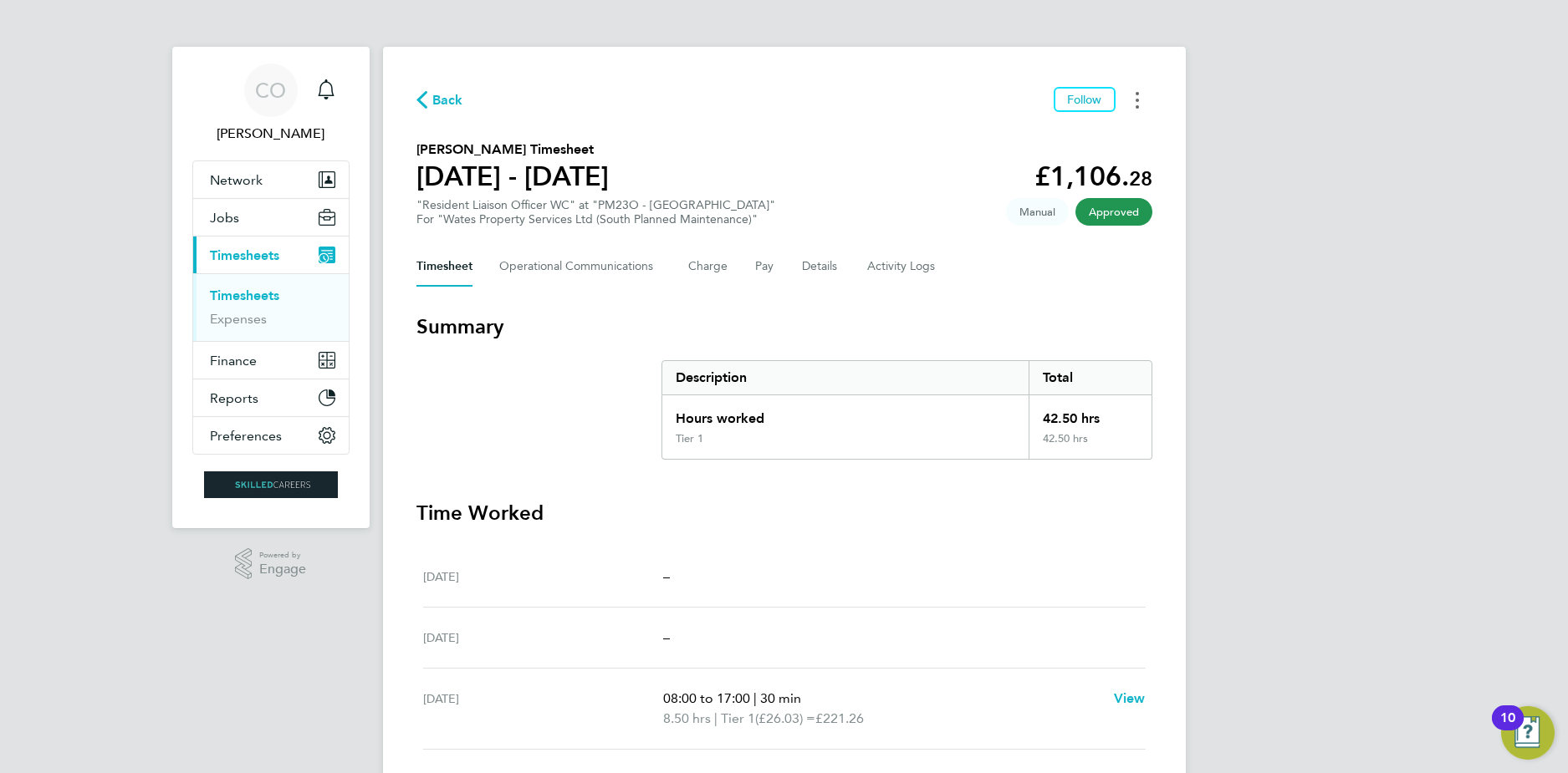
click at [1142, 101] on button "Timesheets Menu" at bounding box center [1137, 99] width 30 height 26
click at [1207, 248] on div "CO [PERSON_NAME] Notifications Applications: Network Businesses Sites Workers C…" at bounding box center [784, 611] width 1568 height 1222
click at [448, 99] on span "Back" at bounding box center [447, 100] width 31 height 20
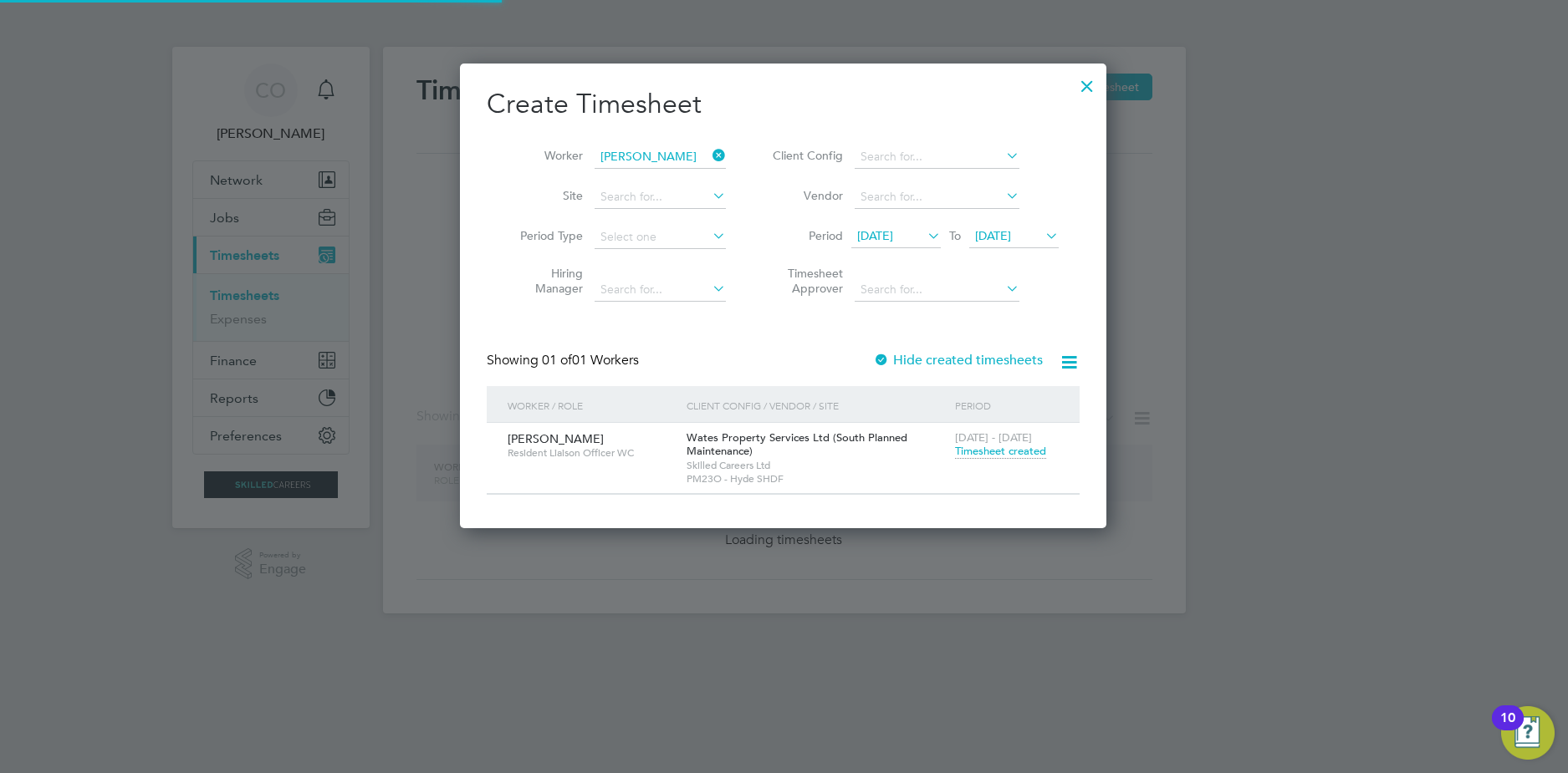
scroll to position [466, 647]
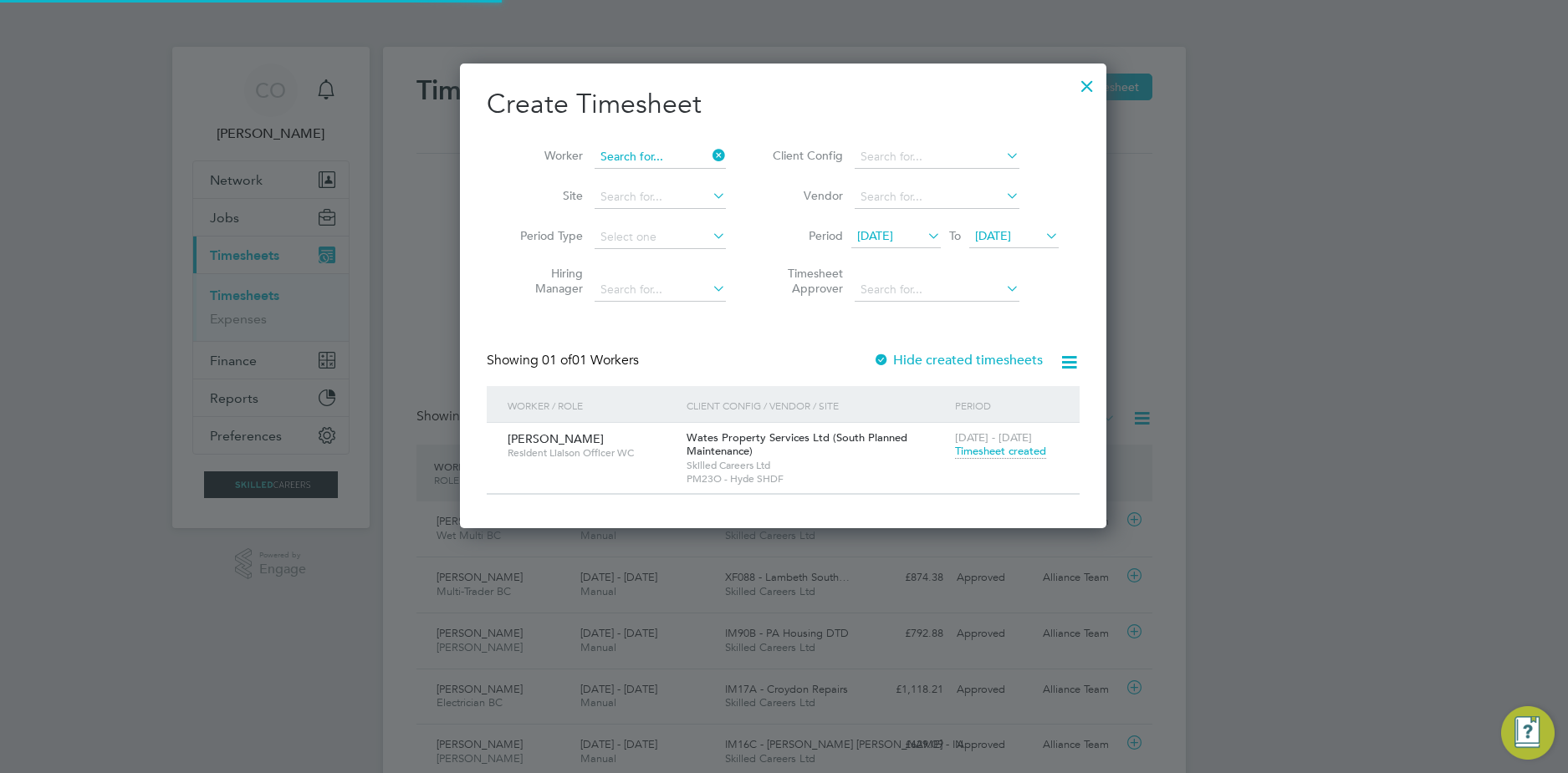
click at [669, 157] on input at bounding box center [659, 157] width 131 height 24
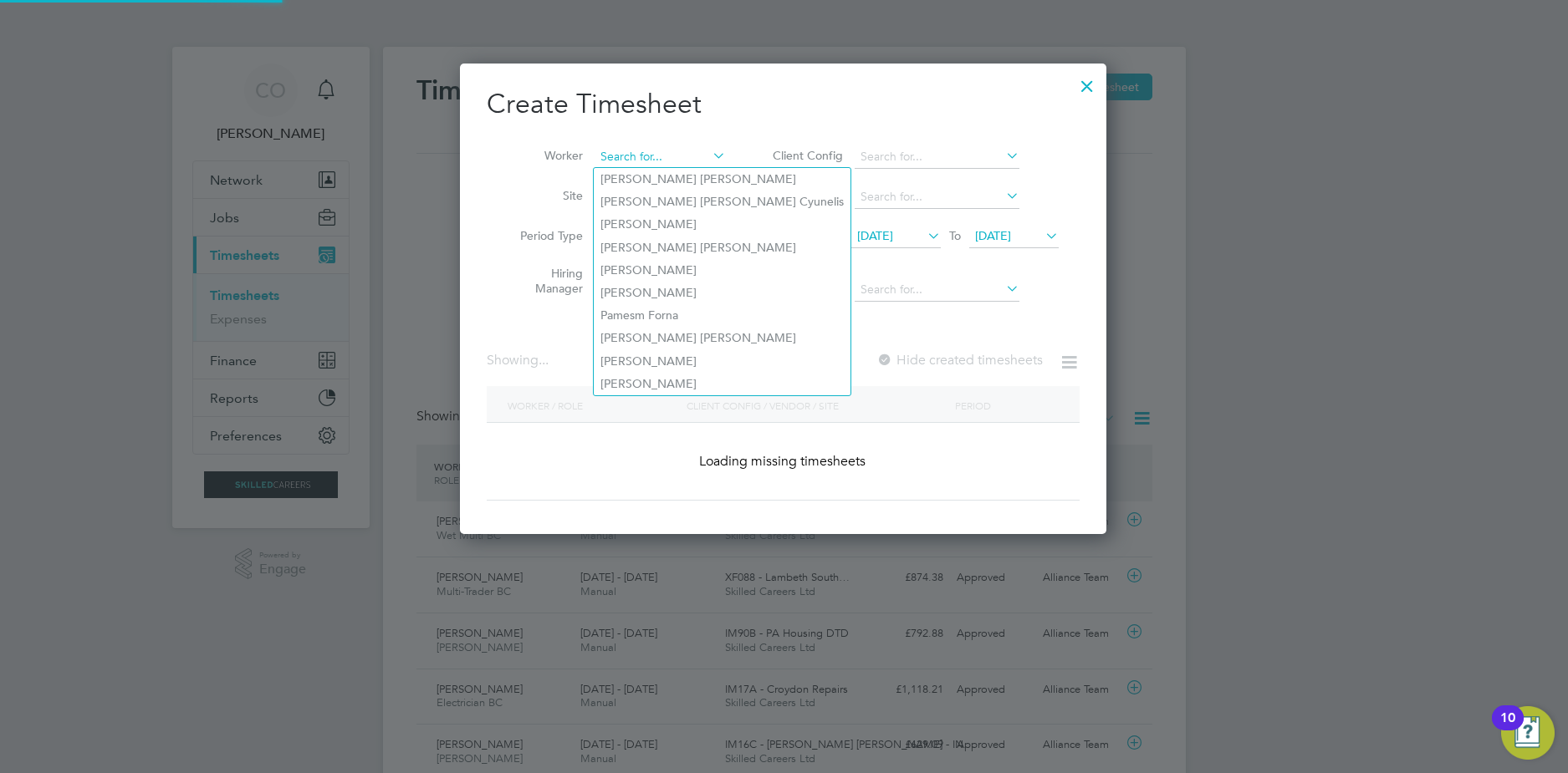
scroll to position [8, 8]
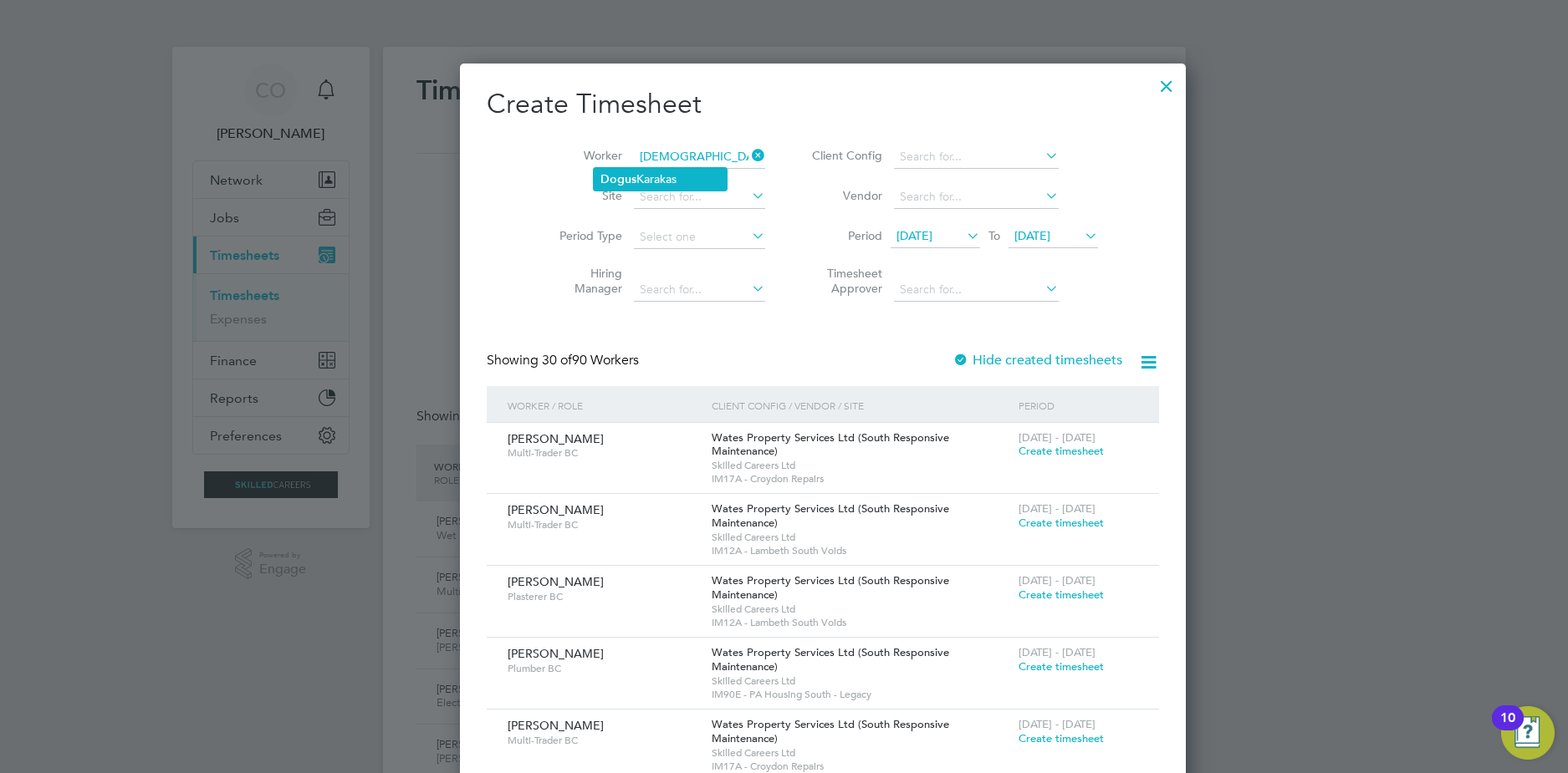
click at [659, 180] on li "Dogus Karakas" at bounding box center [659, 180] width 133 height 23
type input "Dogus Karakas"
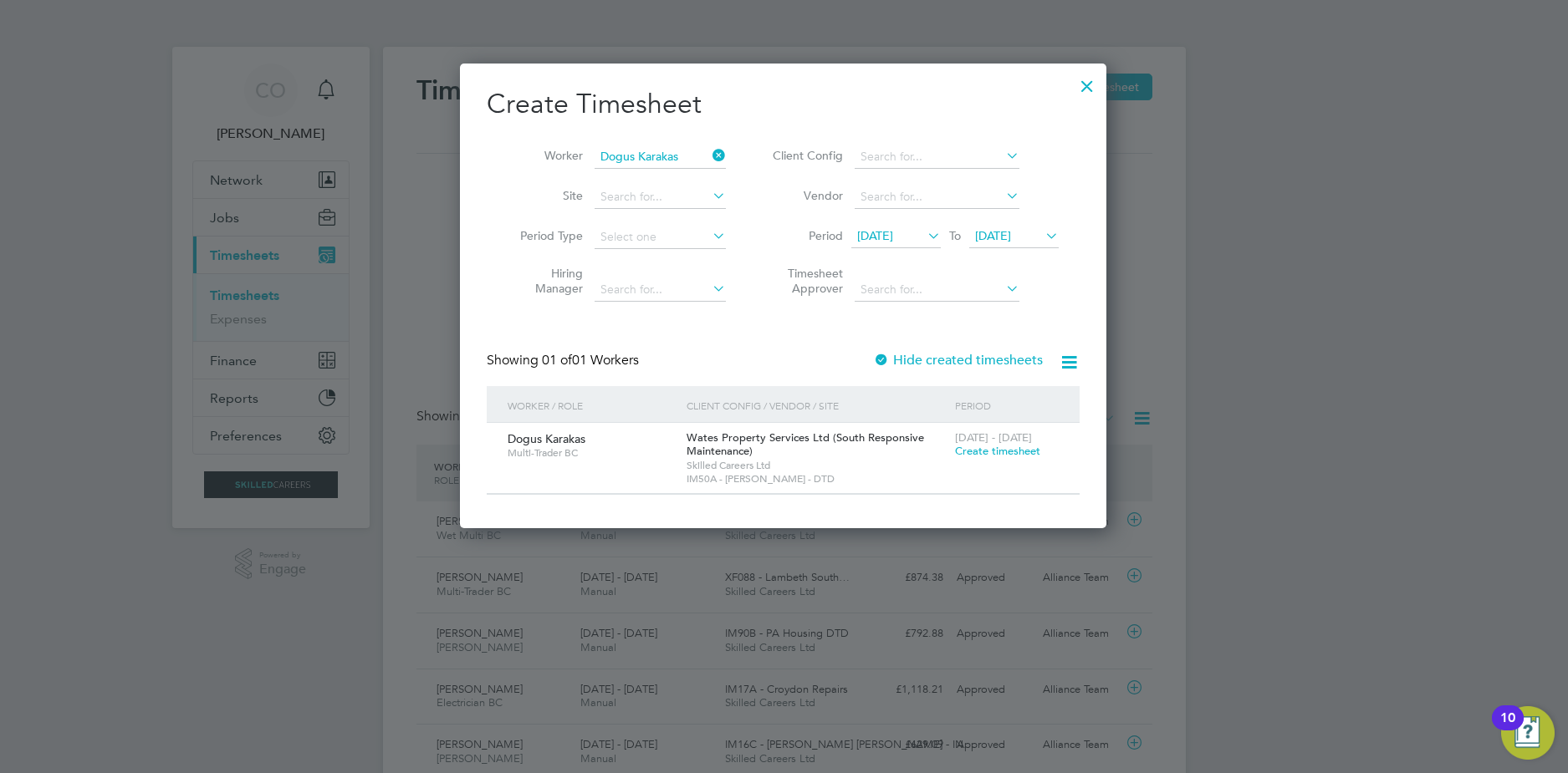
click at [887, 353] on div at bounding box center [880, 361] width 17 height 17
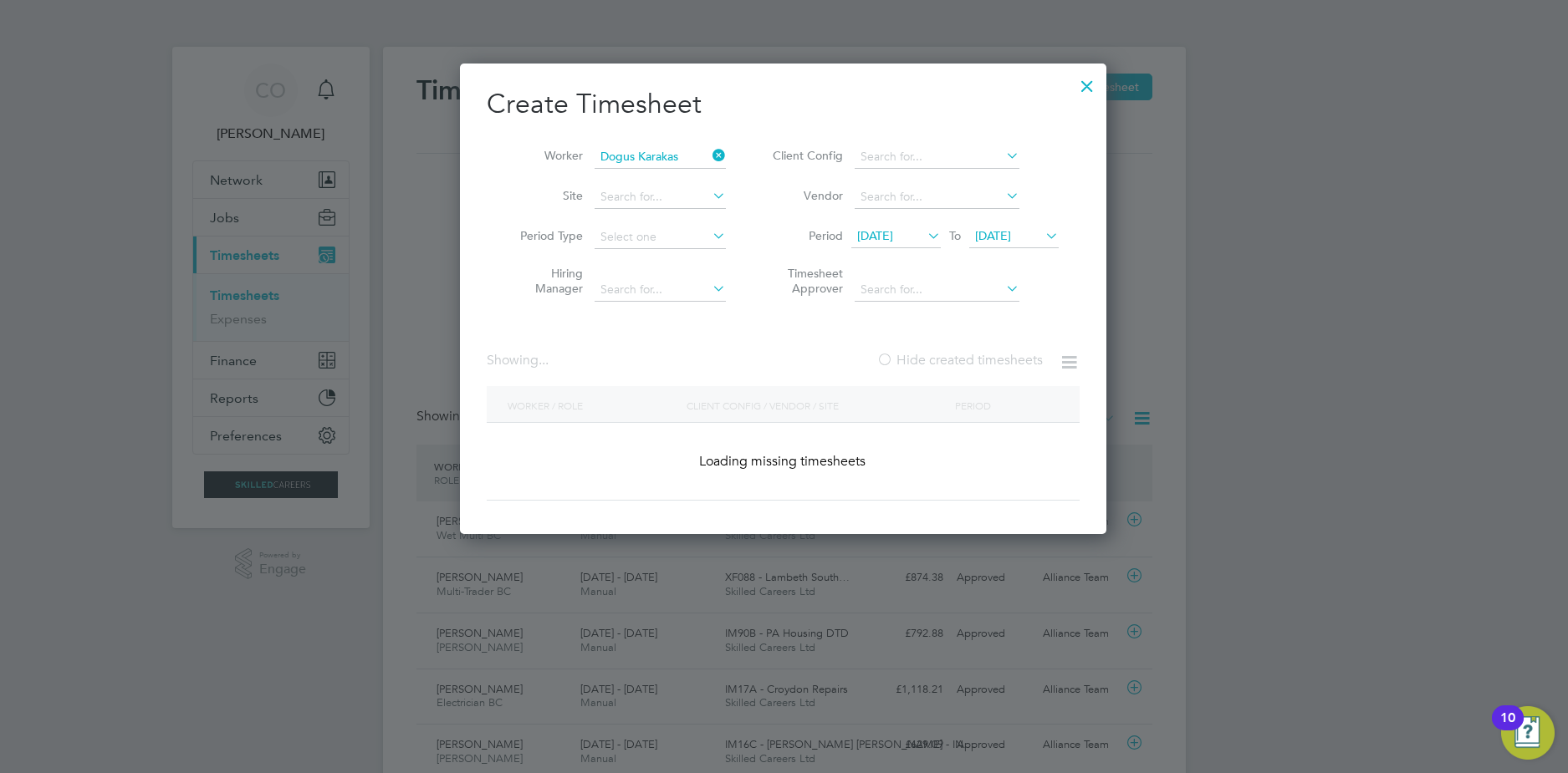
click at [907, 357] on label "Hide created timesheets" at bounding box center [959, 360] width 166 height 17
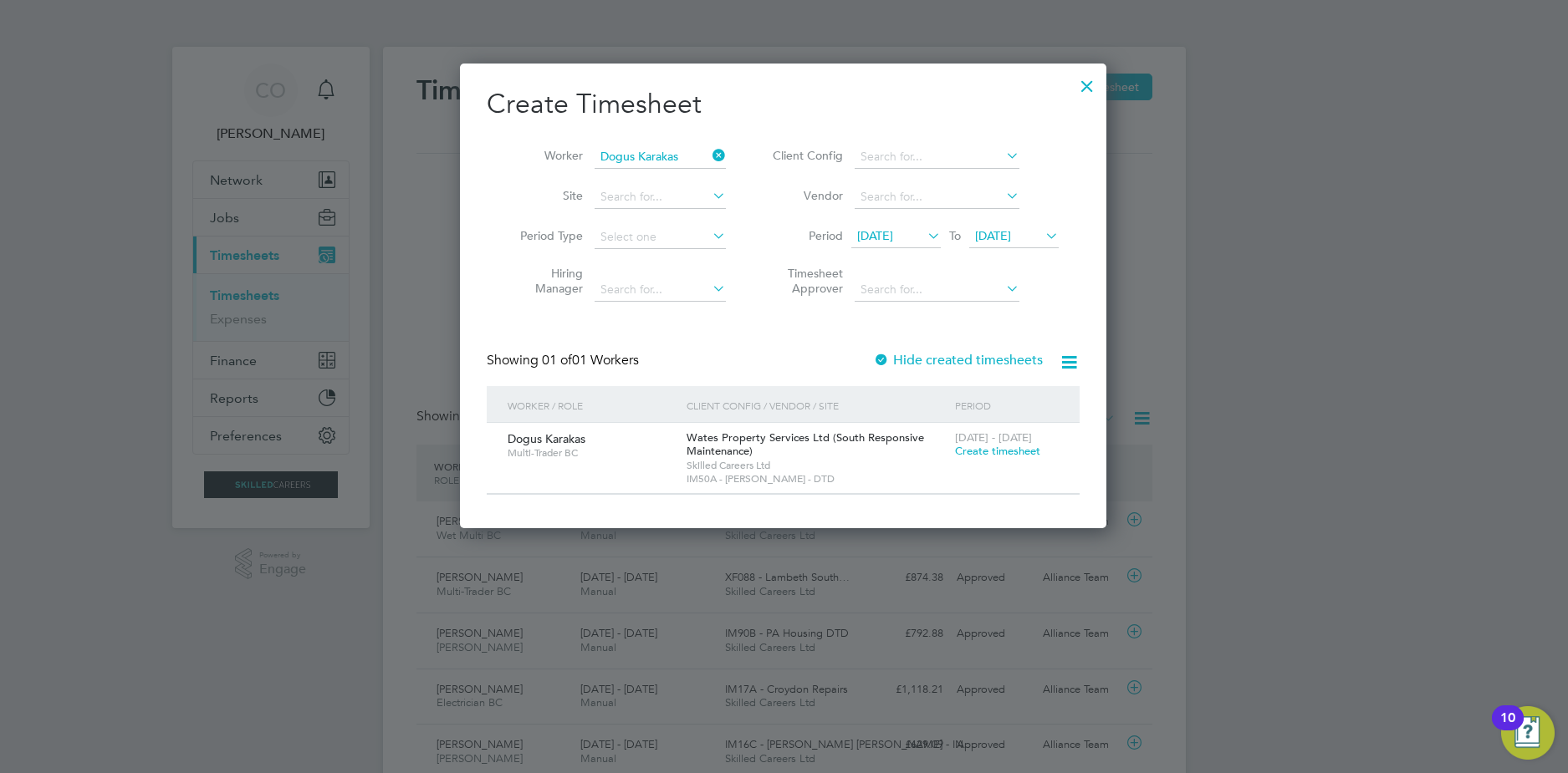
click at [893, 217] on li "Period [DATE] To [DATE]" at bounding box center [913, 238] width 333 height 40
click at [893, 236] on span "[DATE]" at bounding box center [874, 235] width 36 height 15
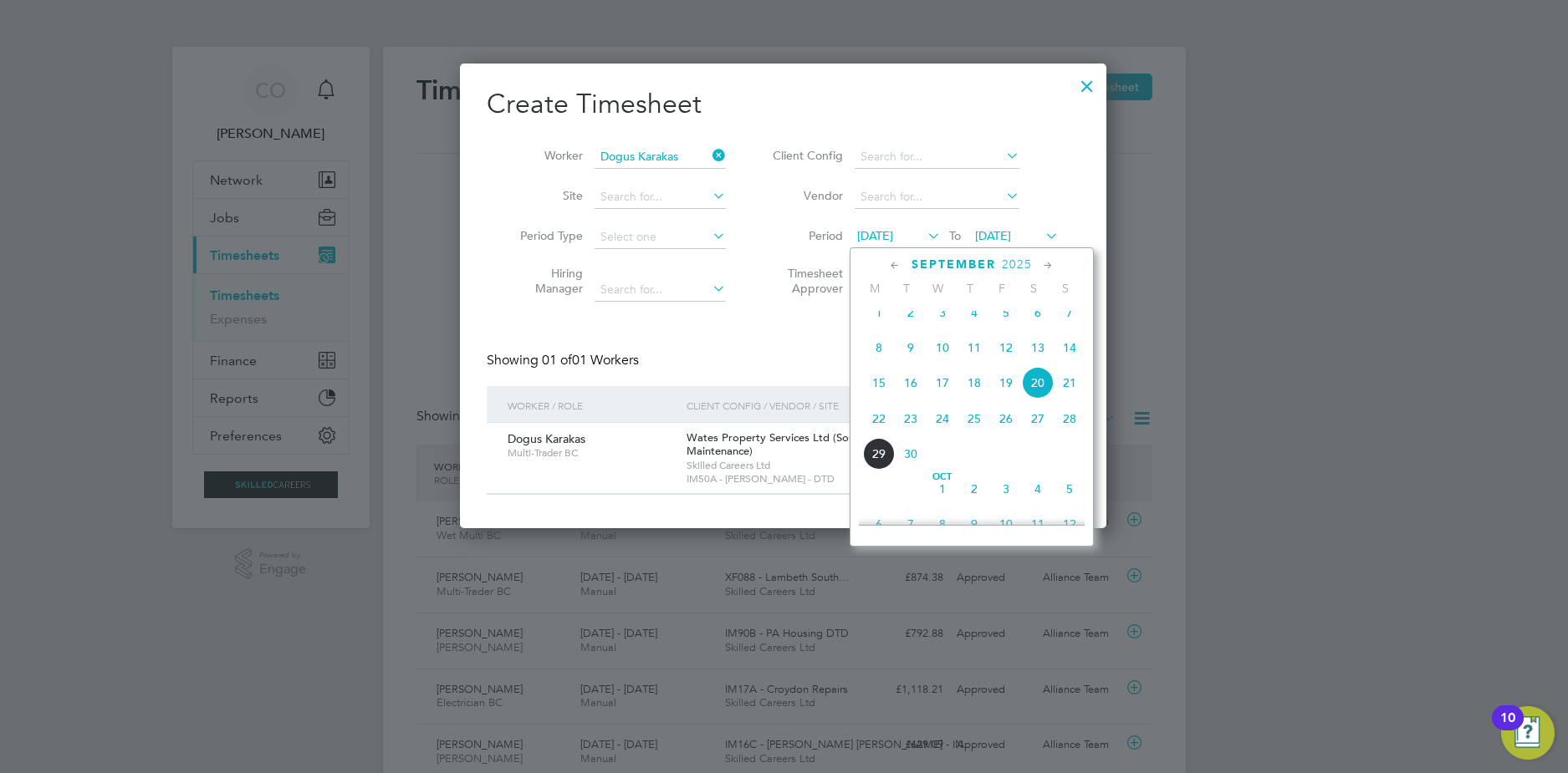
click at [883, 364] on span "8" at bounding box center [879, 348] width 32 height 32
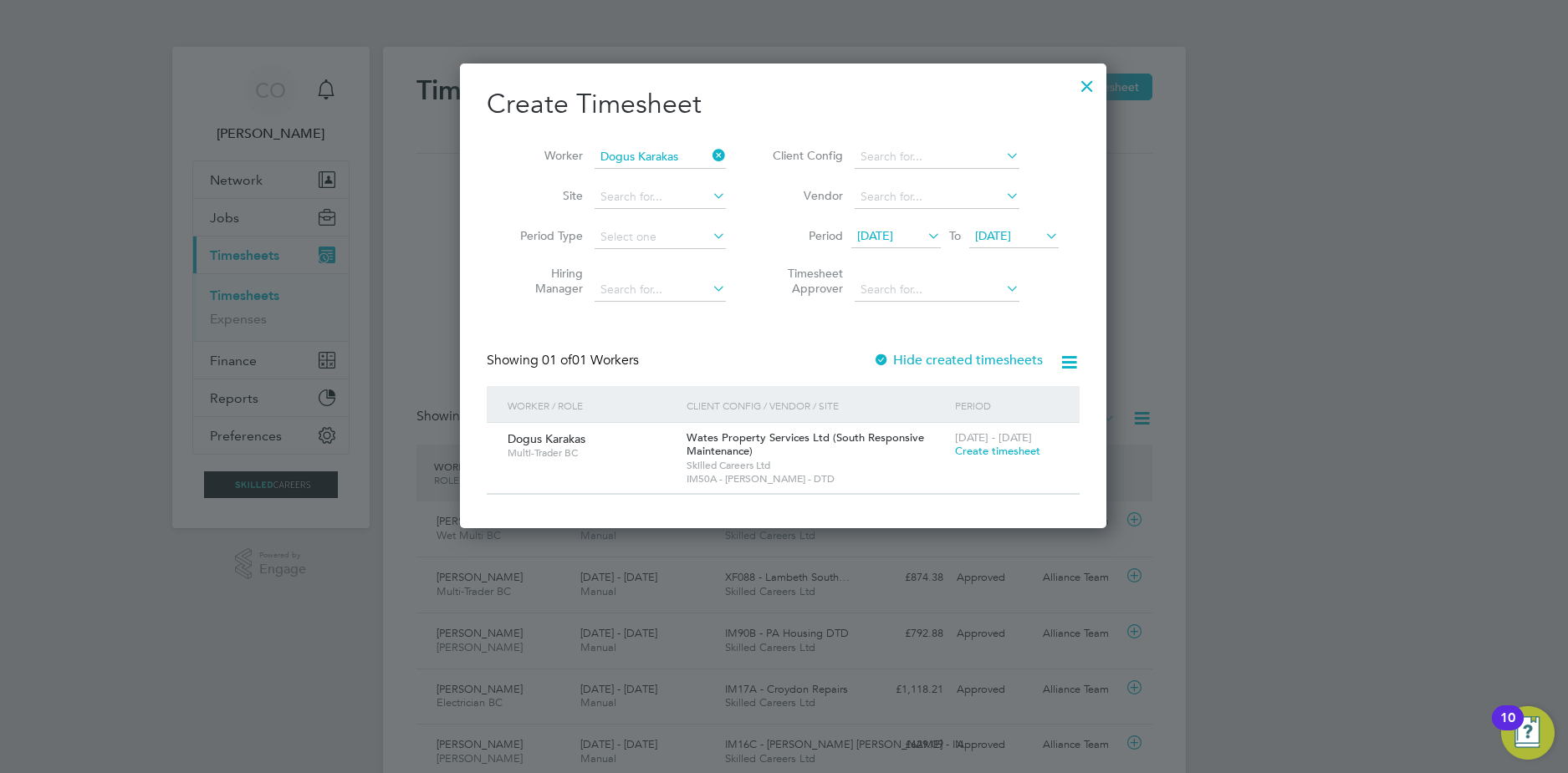
click at [915, 364] on label "Hide created timesheets" at bounding box center [957, 360] width 170 height 17
click at [923, 361] on label "Hide created timesheets" at bounding box center [957, 360] width 170 height 17
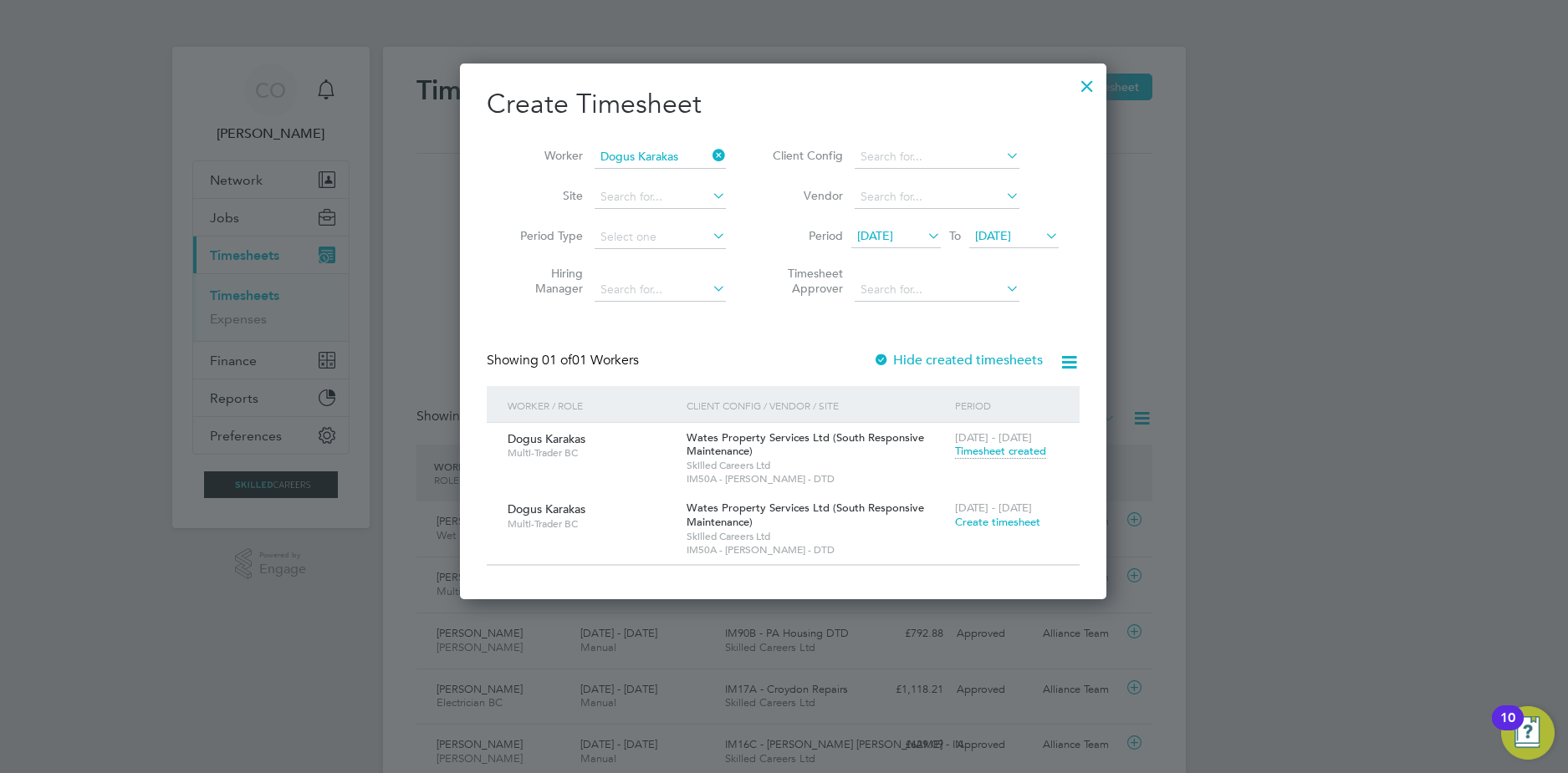
click at [983, 449] on span "Timesheet created" at bounding box center [1001, 451] width 92 height 15
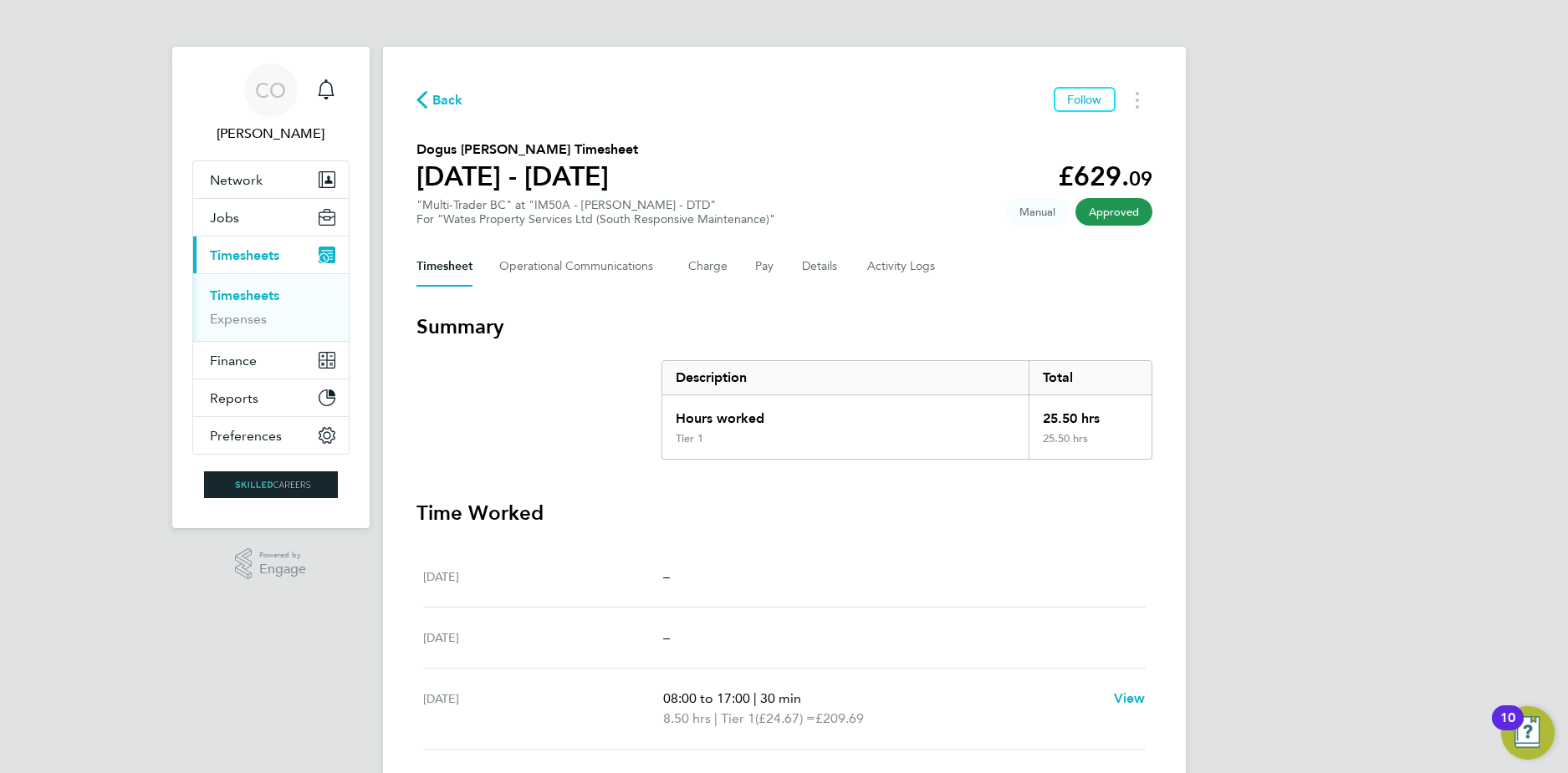
drag, startPoint x: 438, startPoint y: 100, endPoint x: 431, endPoint y: 143, distance: 43.6
click at [438, 100] on span "Back" at bounding box center [447, 100] width 31 height 20
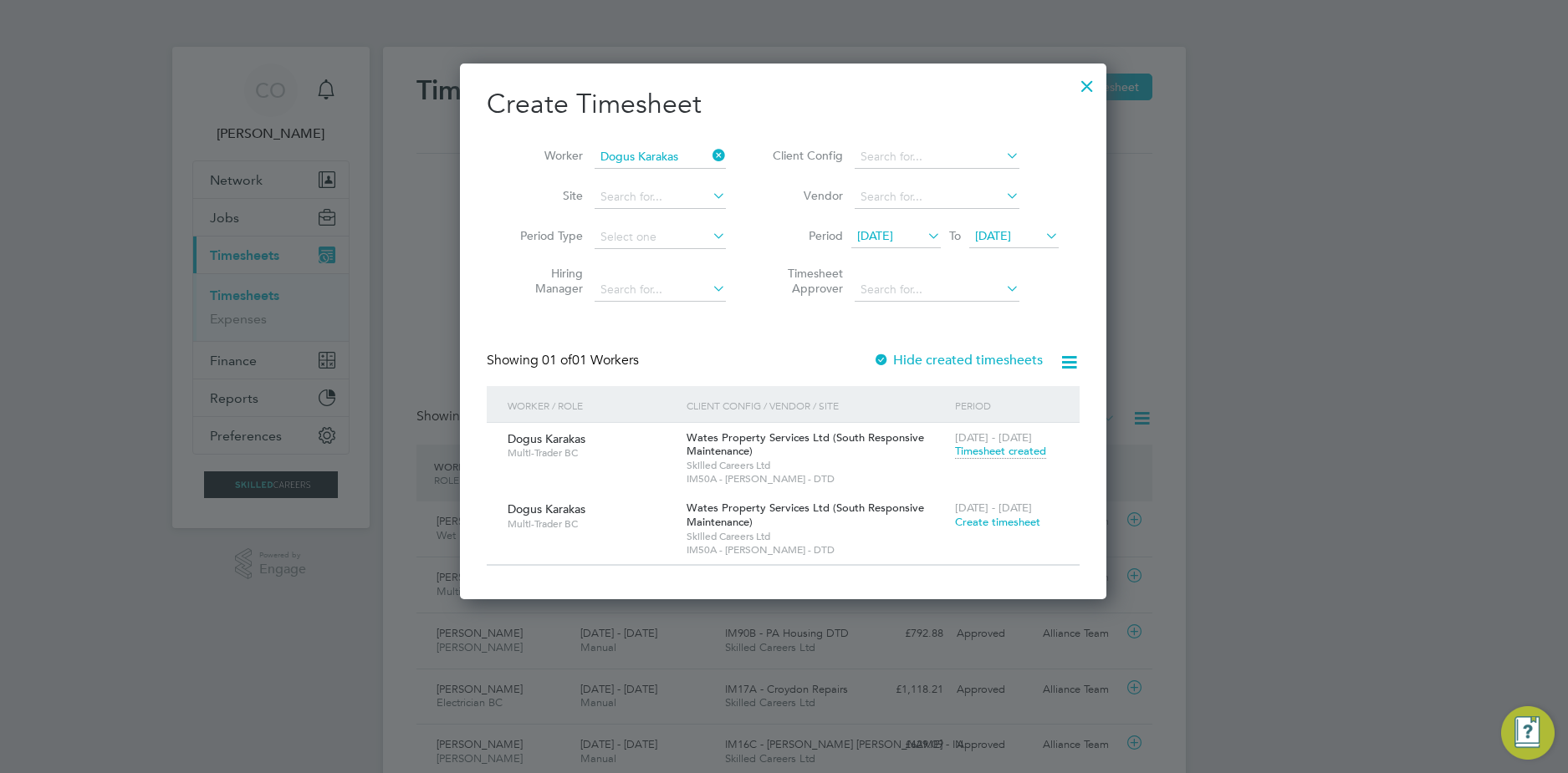
scroll to position [42, 145]
click at [709, 154] on icon at bounding box center [709, 155] width 0 height 24
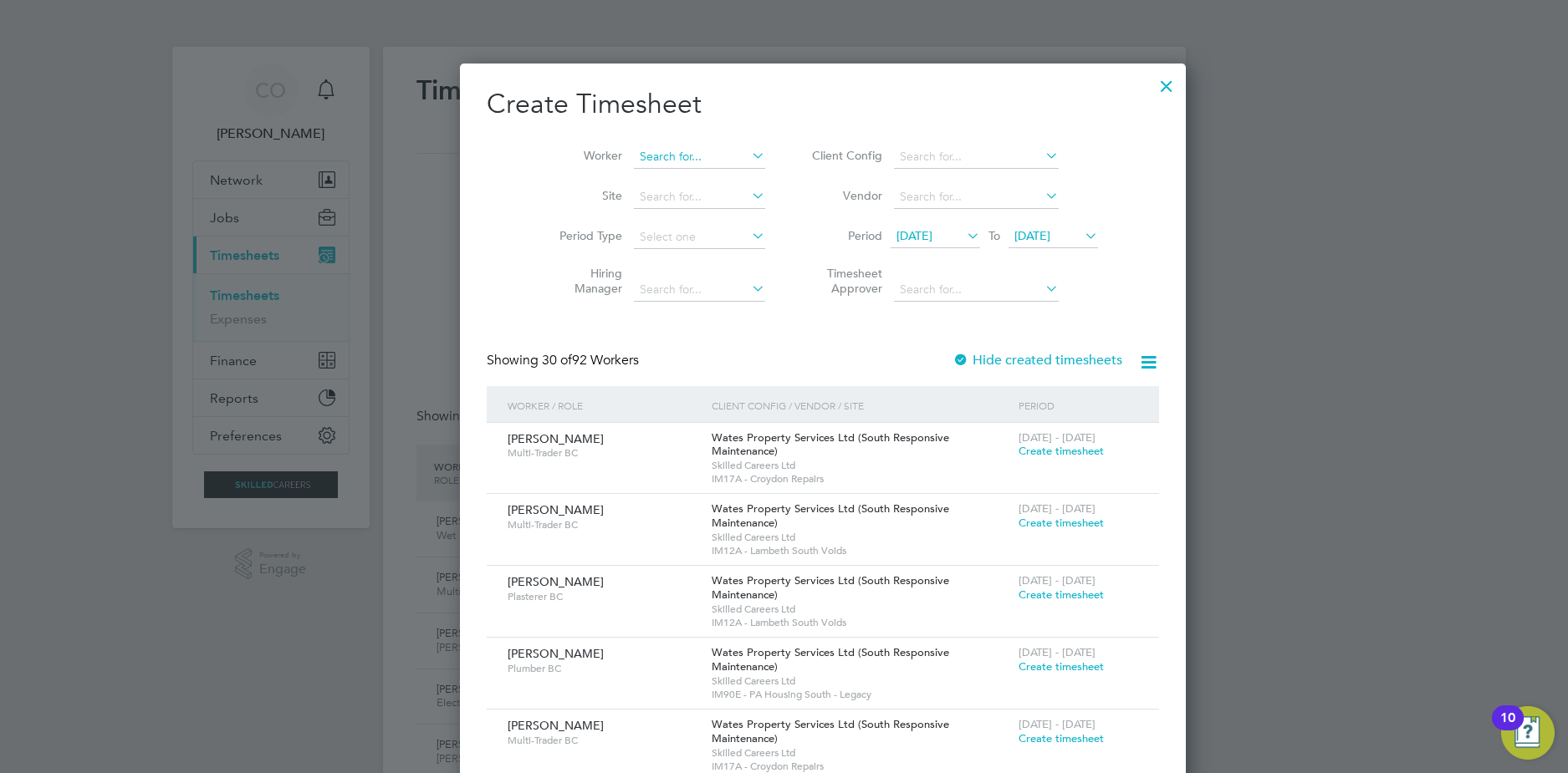
type input "s"
click at [696, 182] on b "Dainty" at bounding box center [714, 180] width 36 height 14
type input "[PERSON_NAME]"
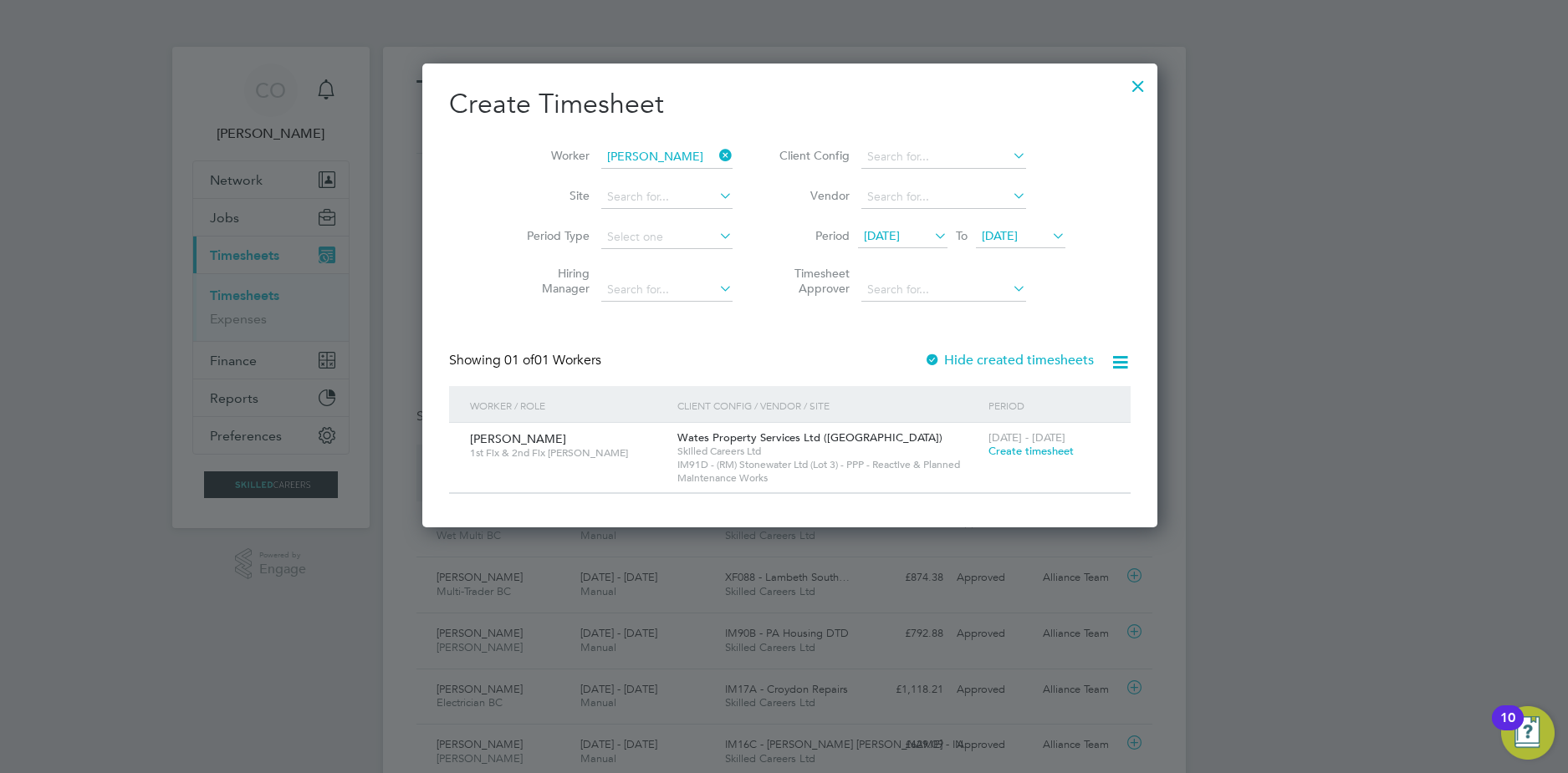
click at [978, 374] on div "Showing 01 of 01 Workers Hide created timesheets" at bounding box center [790, 369] width 681 height 34
click at [973, 359] on label "Hide created timesheets" at bounding box center [1008, 360] width 170 height 17
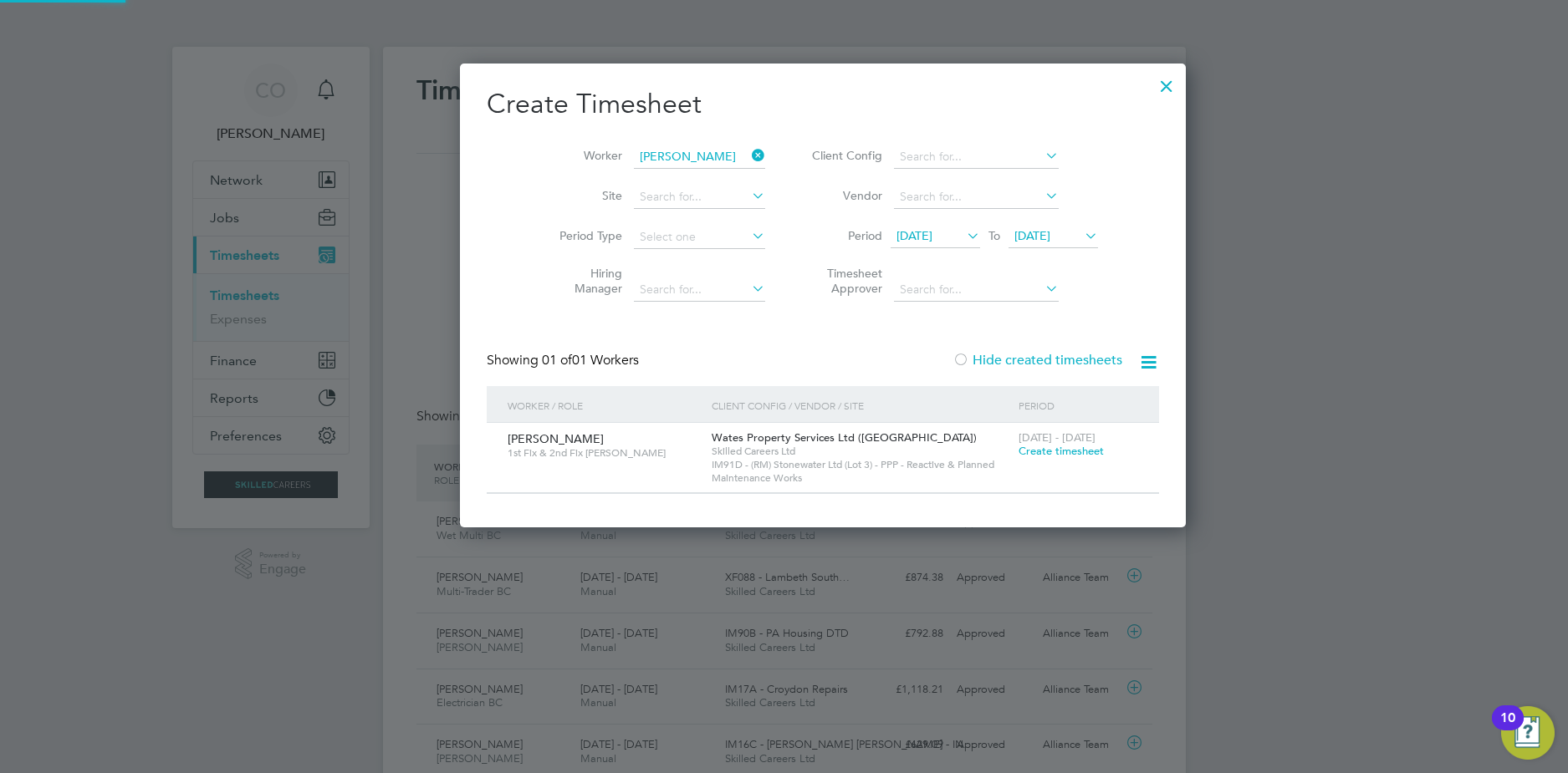
click at [984, 359] on label "Hide created timesheets" at bounding box center [1037, 360] width 170 height 17
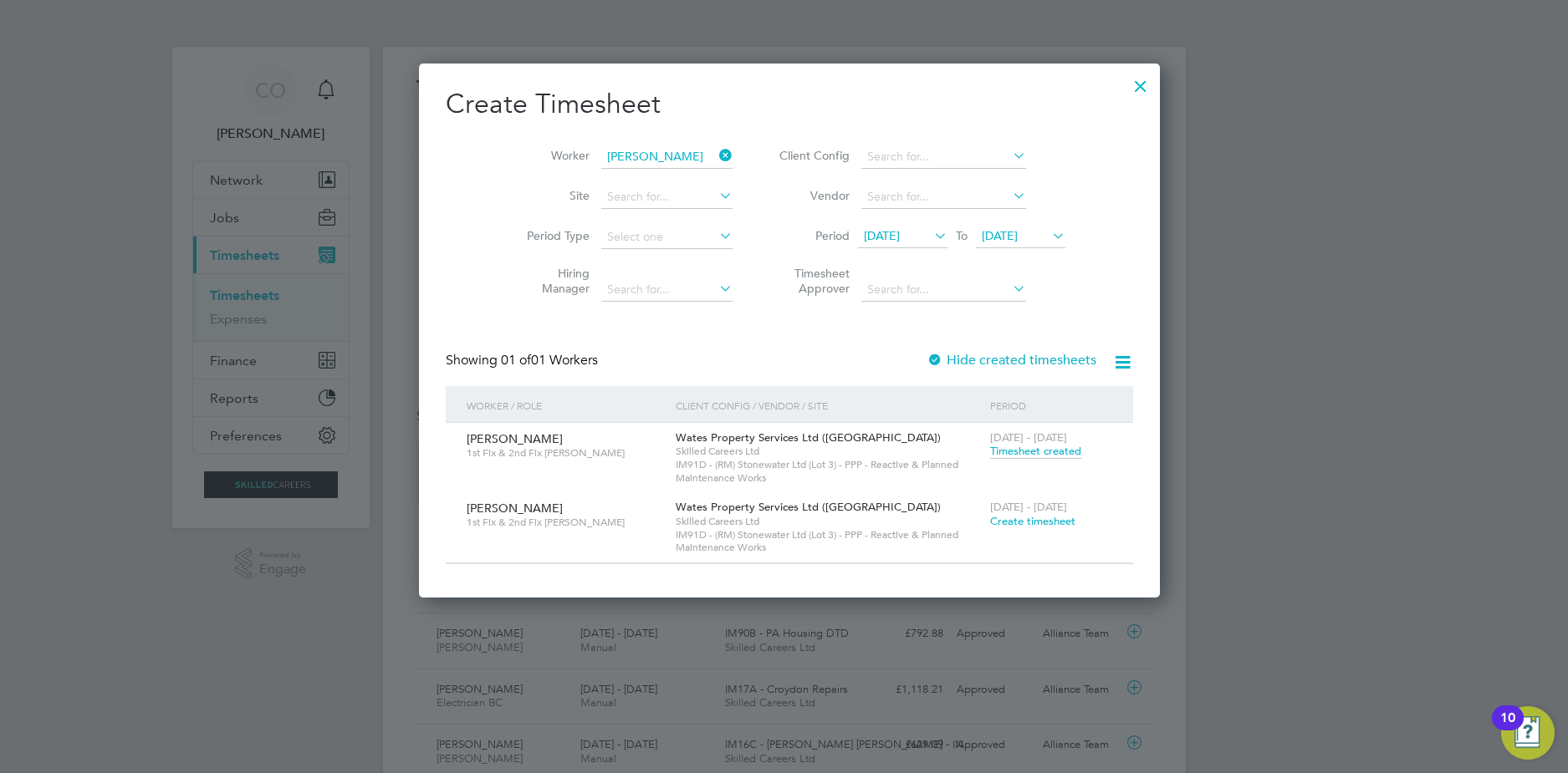
click at [1006, 445] on span "Timesheet created" at bounding box center [1035, 451] width 92 height 15
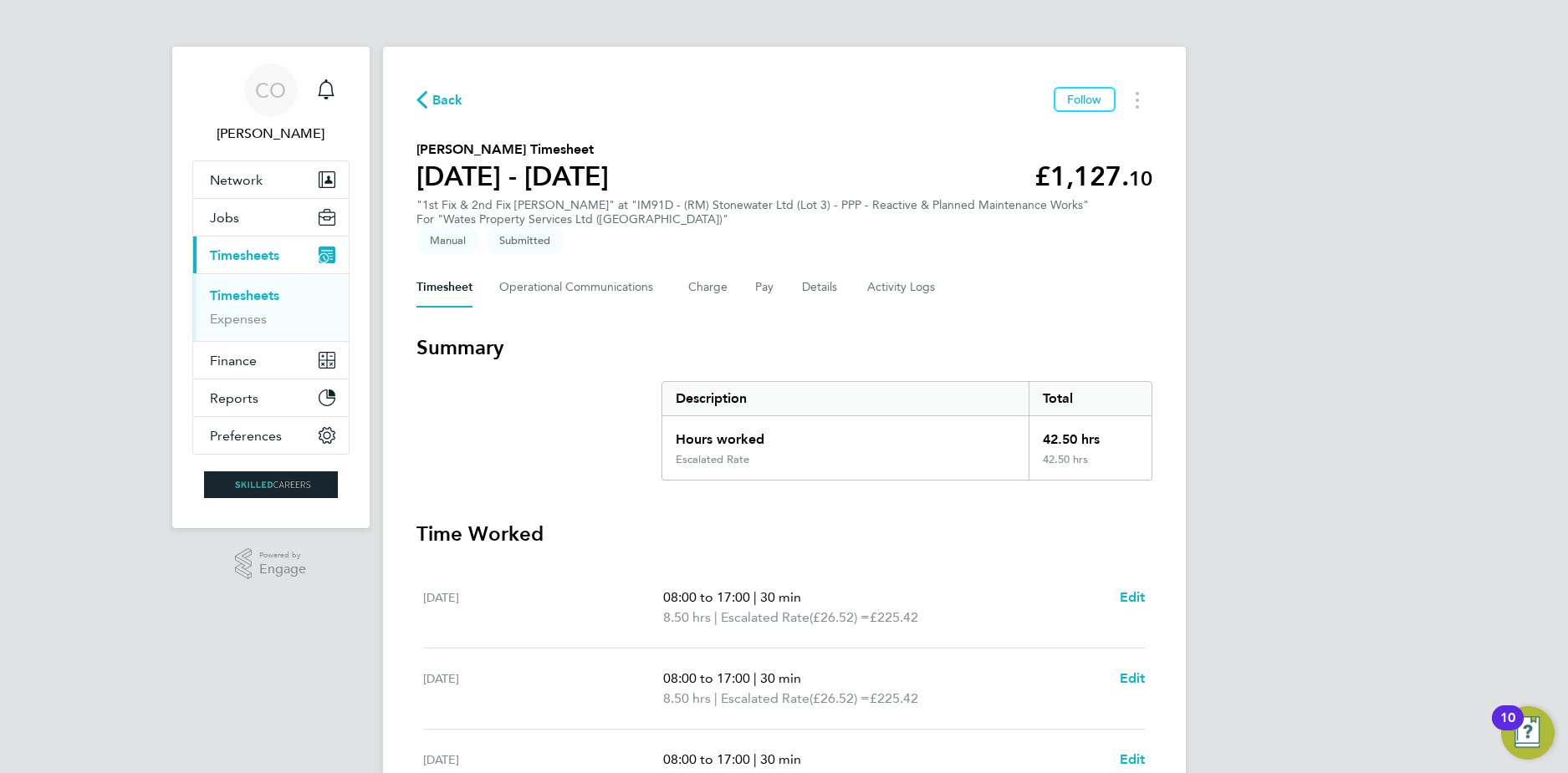
click at [441, 101] on span "Back" at bounding box center [447, 100] width 31 height 20
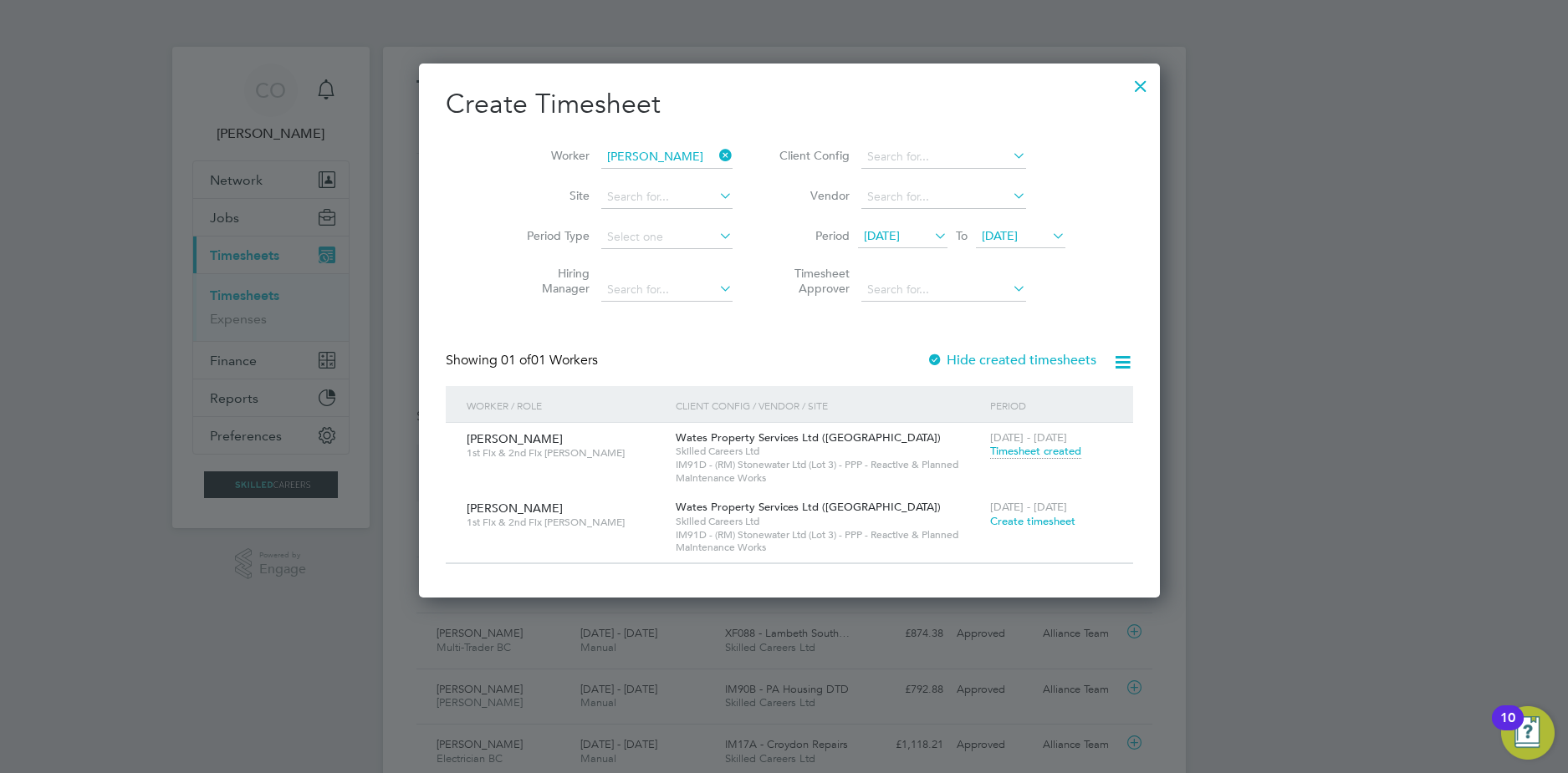
drag, startPoint x: 1058, startPoint y: 440, endPoint x: 1048, endPoint y: 448, distance: 12.8
click at [1055, 441] on span "[DATE] - [DATE]" at bounding box center [1027, 438] width 77 height 14
click at [1048, 448] on span "Timesheet created" at bounding box center [1035, 451] width 92 height 15
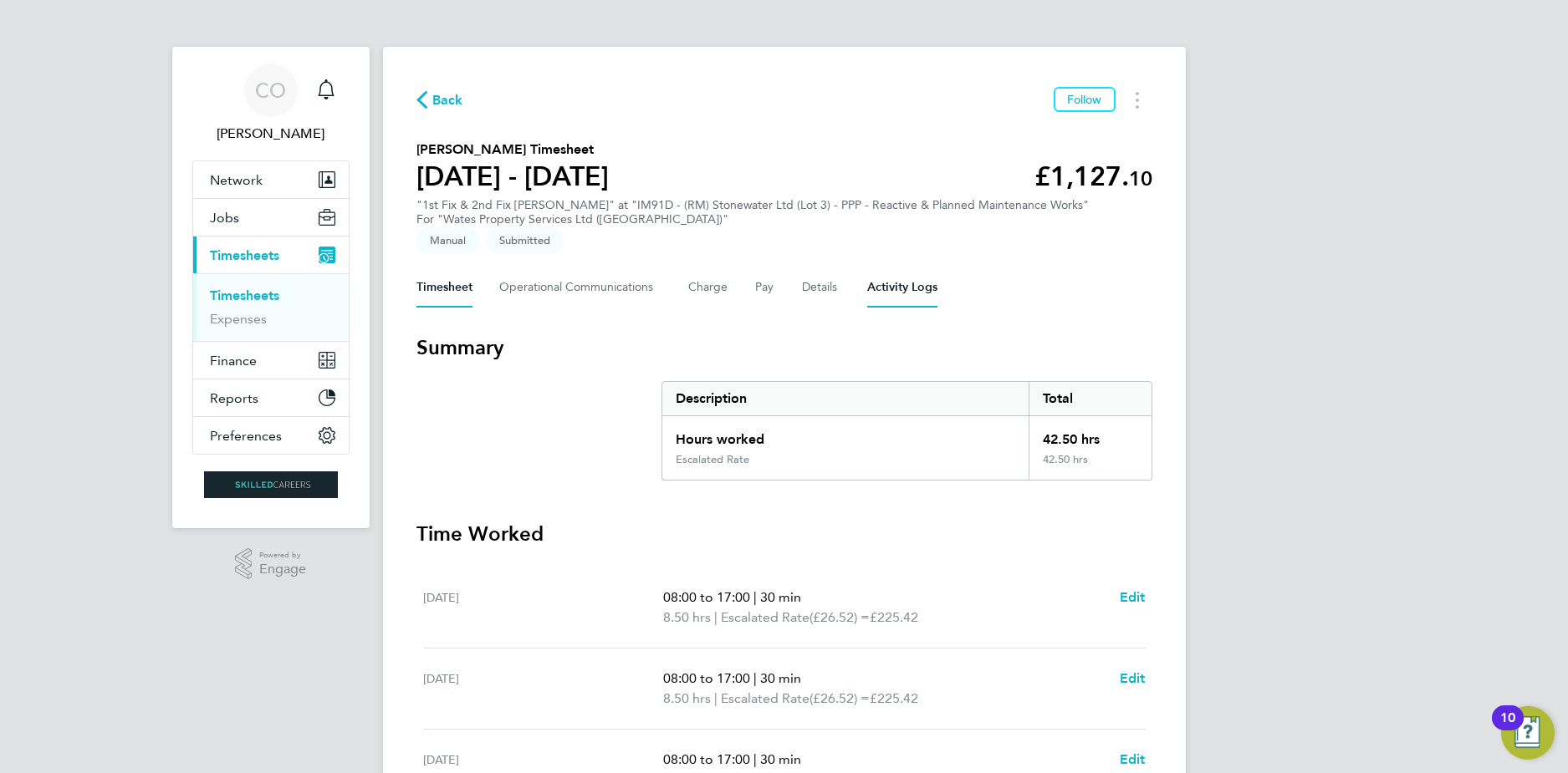
click at [872, 288] on Logs-tab "Activity Logs" at bounding box center [902, 288] width 70 height 40
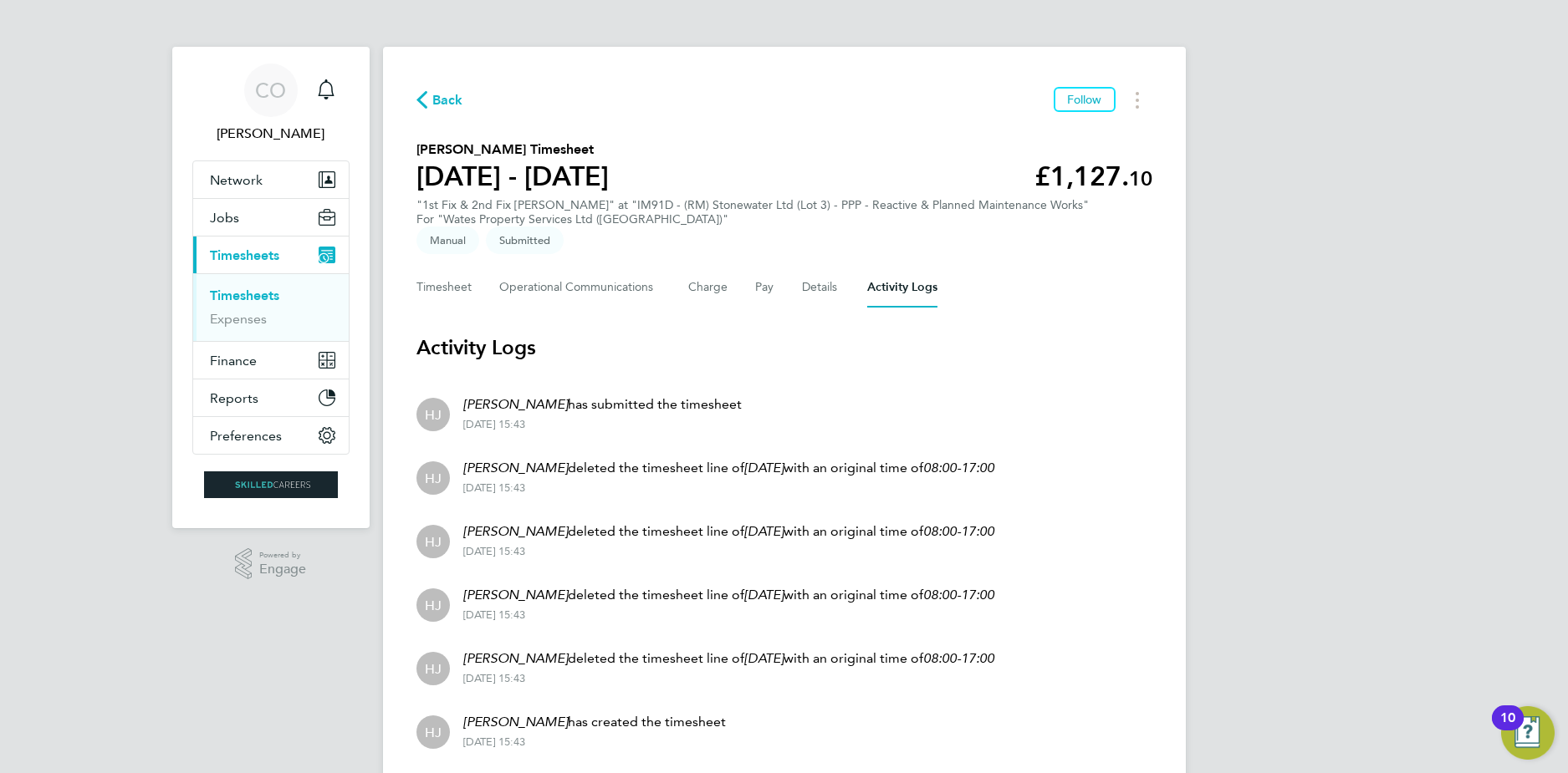
click at [434, 99] on span "Back" at bounding box center [447, 100] width 31 height 20
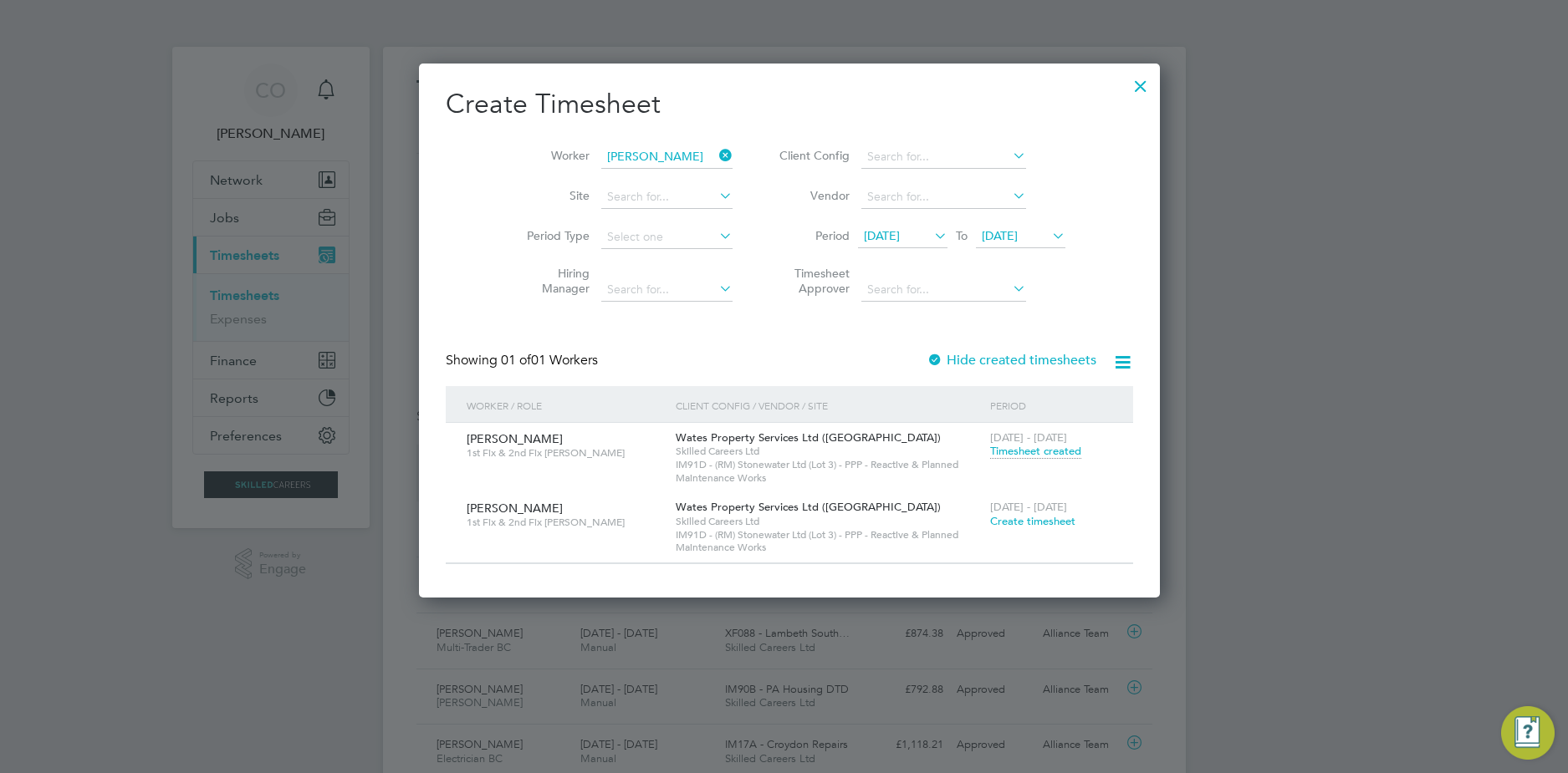
scroll to position [42, 145]
click at [1129, 85] on div at bounding box center [1140, 82] width 30 height 30
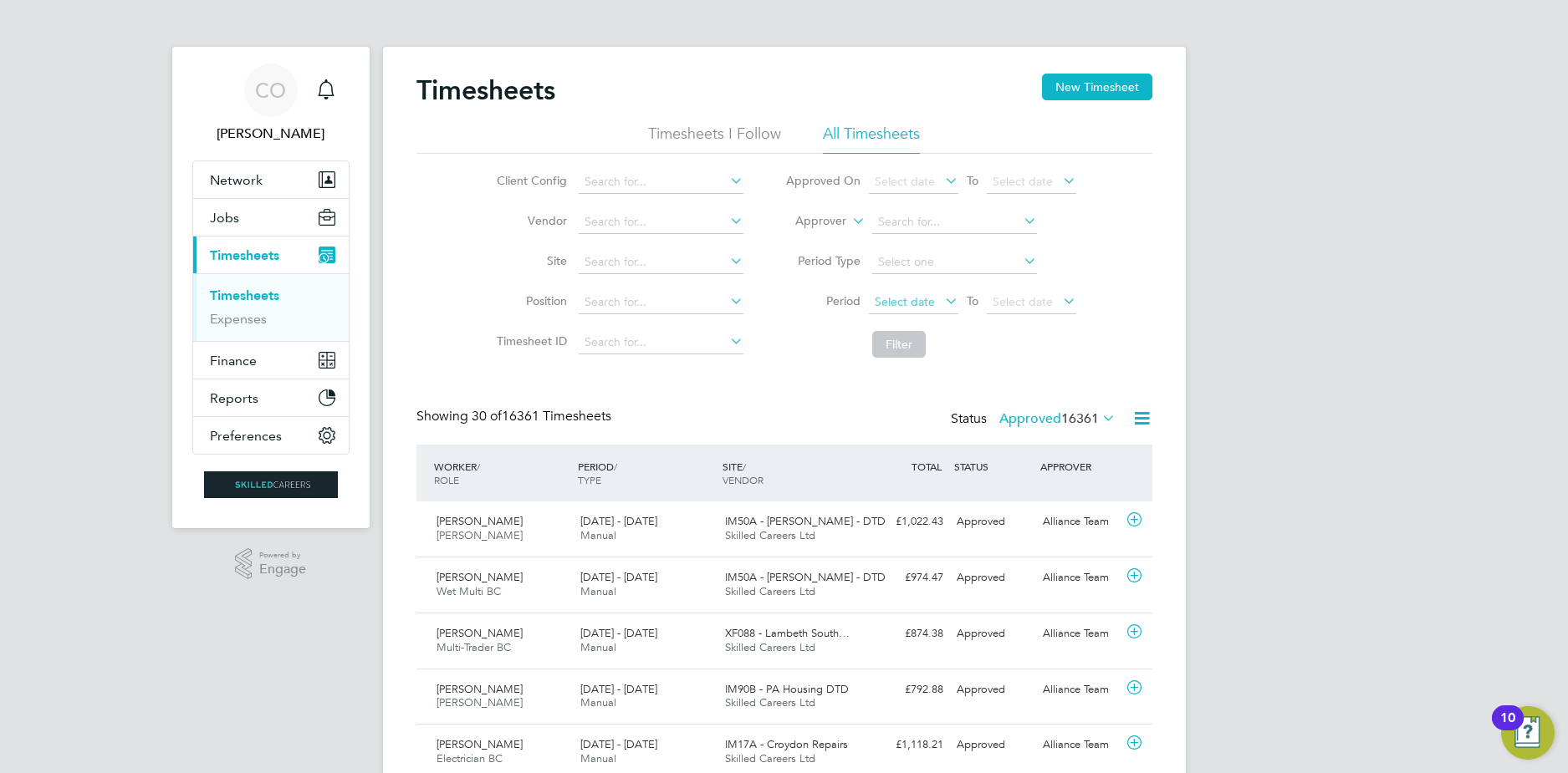
click at [928, 298] on span "Select date" at bounding box center [904, 301] width 60 height 15
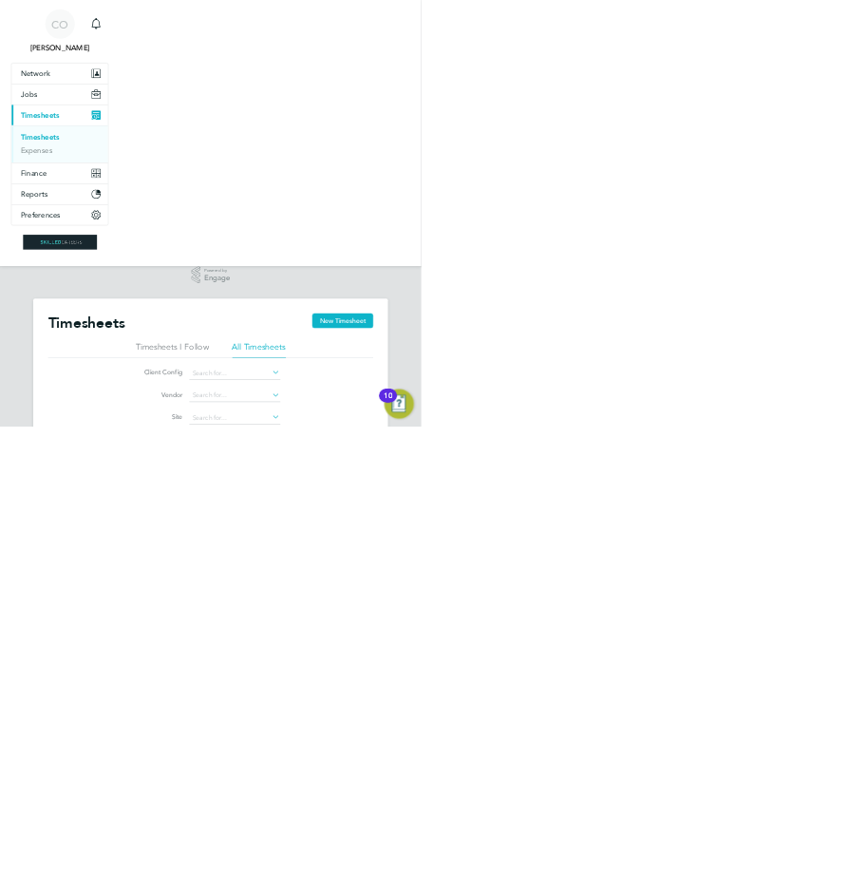
scroll to position [48, 131]
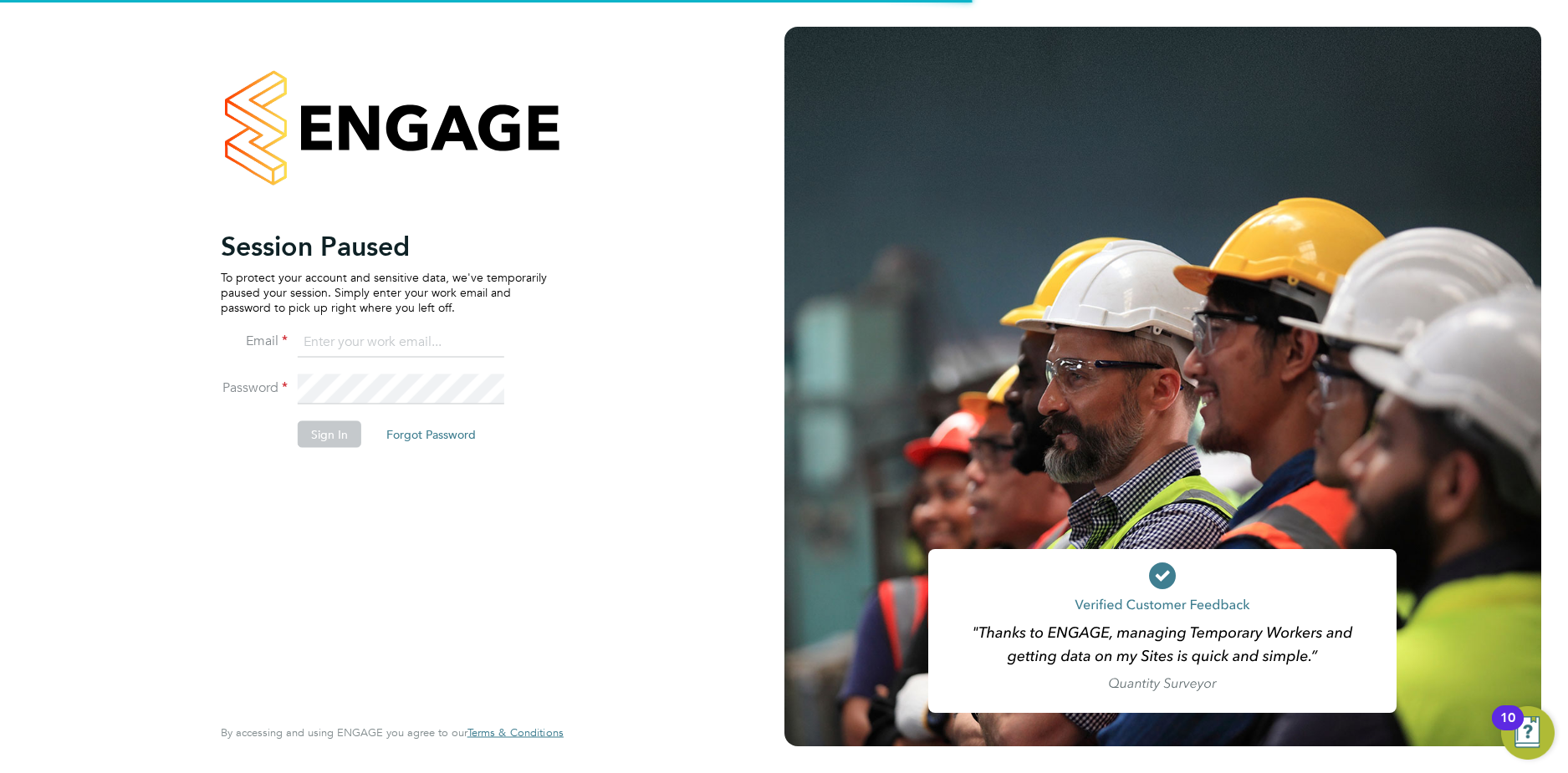
type input "[EMAIL_ADDRESS][DOMAIN_NAME]"
